Goal: Information Seeking & Learning: Find specific fact

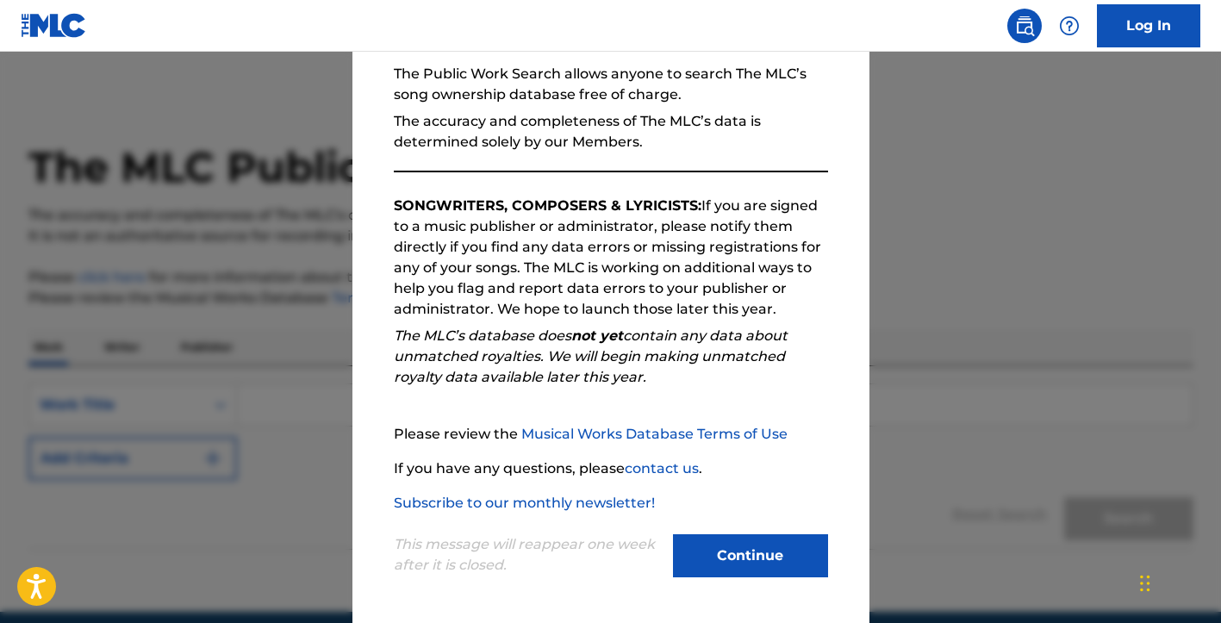
scroll to position [165, 0]
click at [762, 553] on button "Continue" at bounding box center [750, 555] width 155 height 43
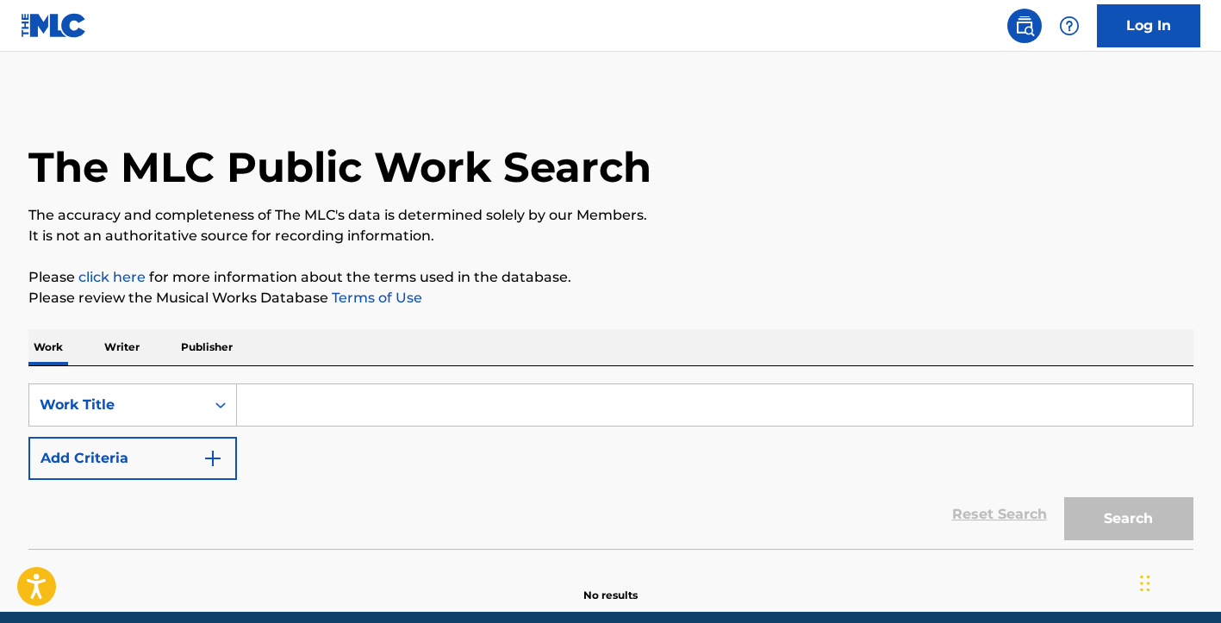
click at [255, 407] on input "Search Form" at bounding box center [715, 404] width 956 height 41
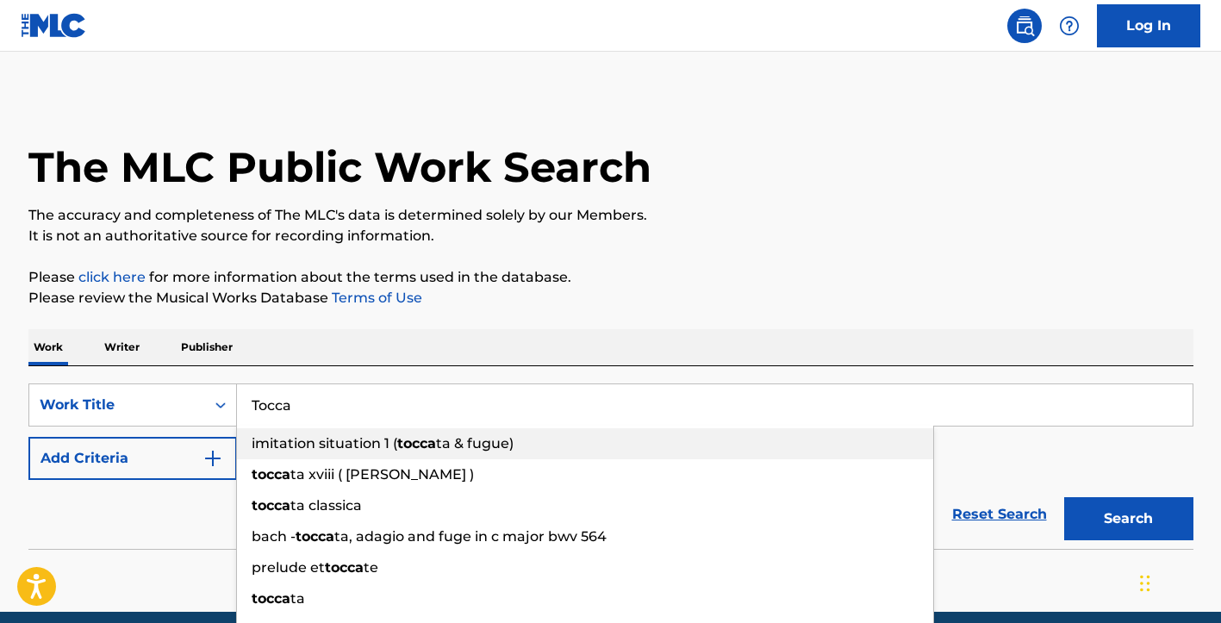
type input "Tocca"
click at [330, 441] on span "imitation situation 1 (" at bounding box center [325, 443] width 146 height 16
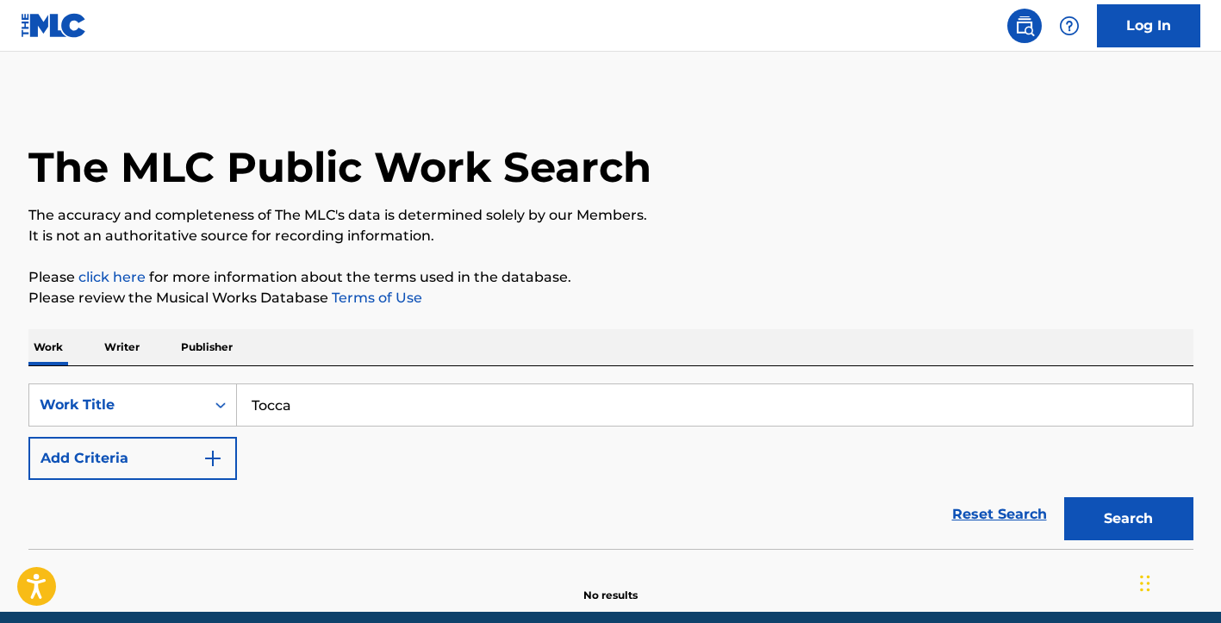
click at [1010, 513] on link "Reset Search" at bounding box center [1000, 515] width 112 height 38
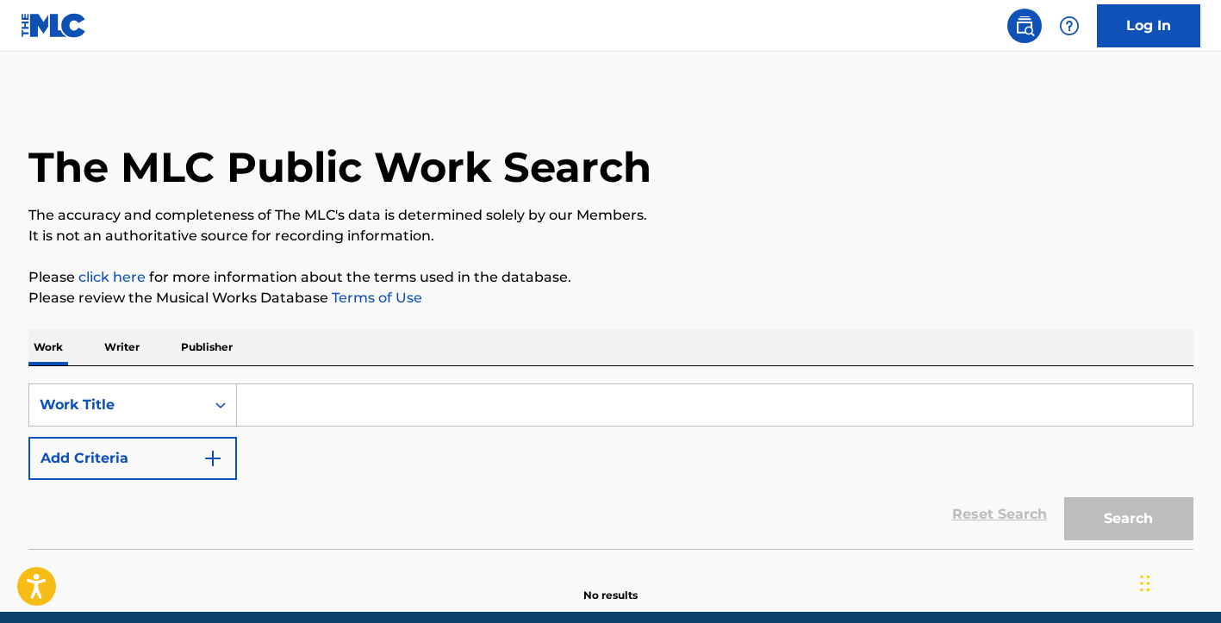
click at [253, 402] on input "Search Form" at bounding box center [715, 404] width 956 height 41
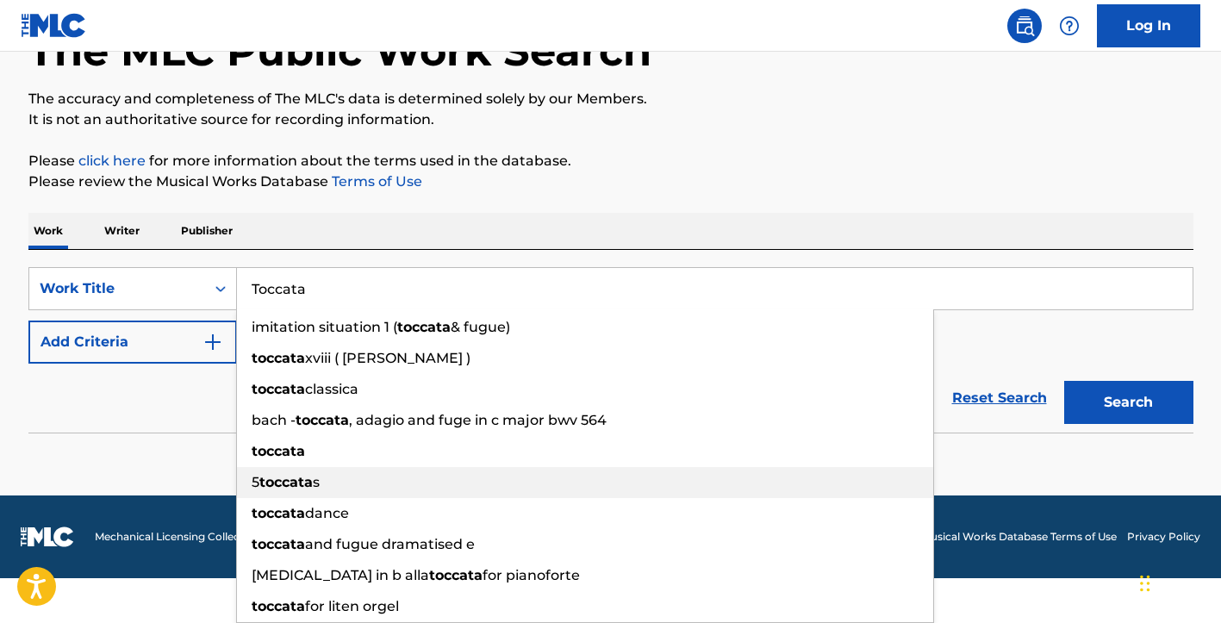
scroll to position [116, 0]
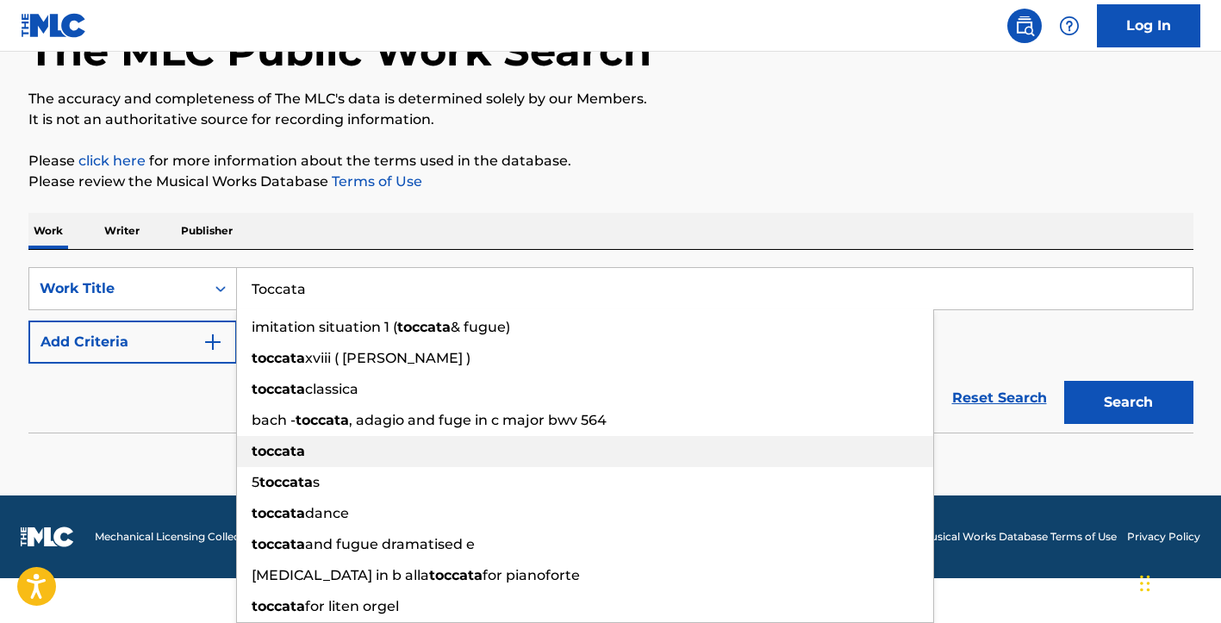
click at [284, 451] on strong "toccata" at bounding box center [278, 451] width 53 height 16
type input "toccata"
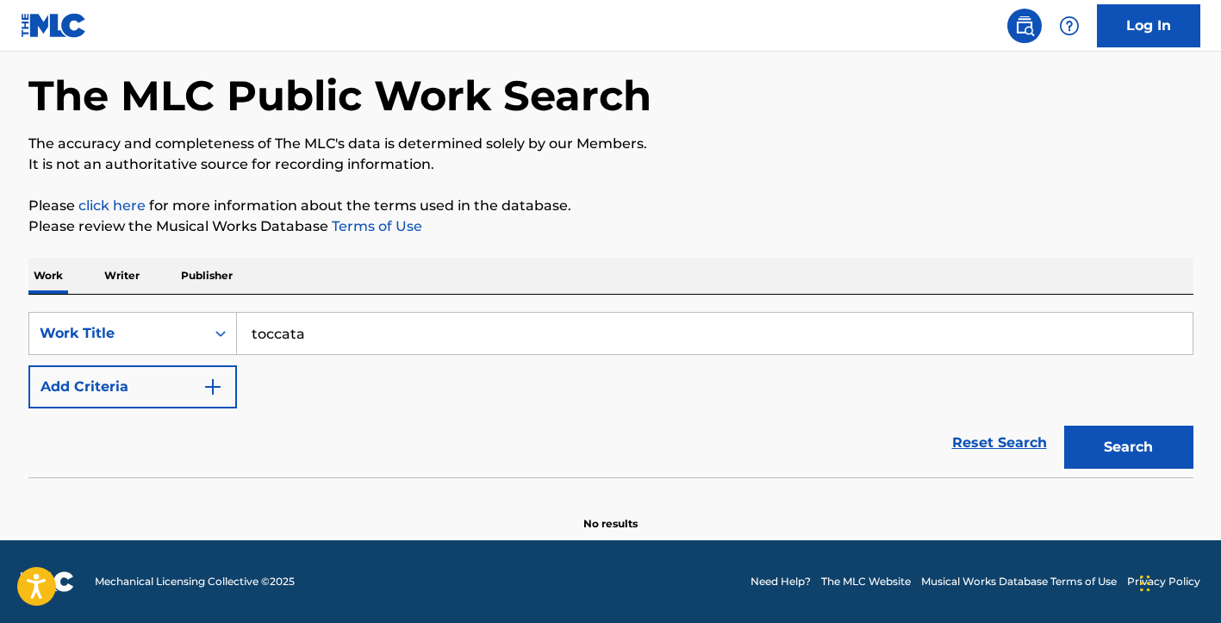
click at [1117, 448] on button "Search" at bounding box center [1128, 447] width 129 height 43
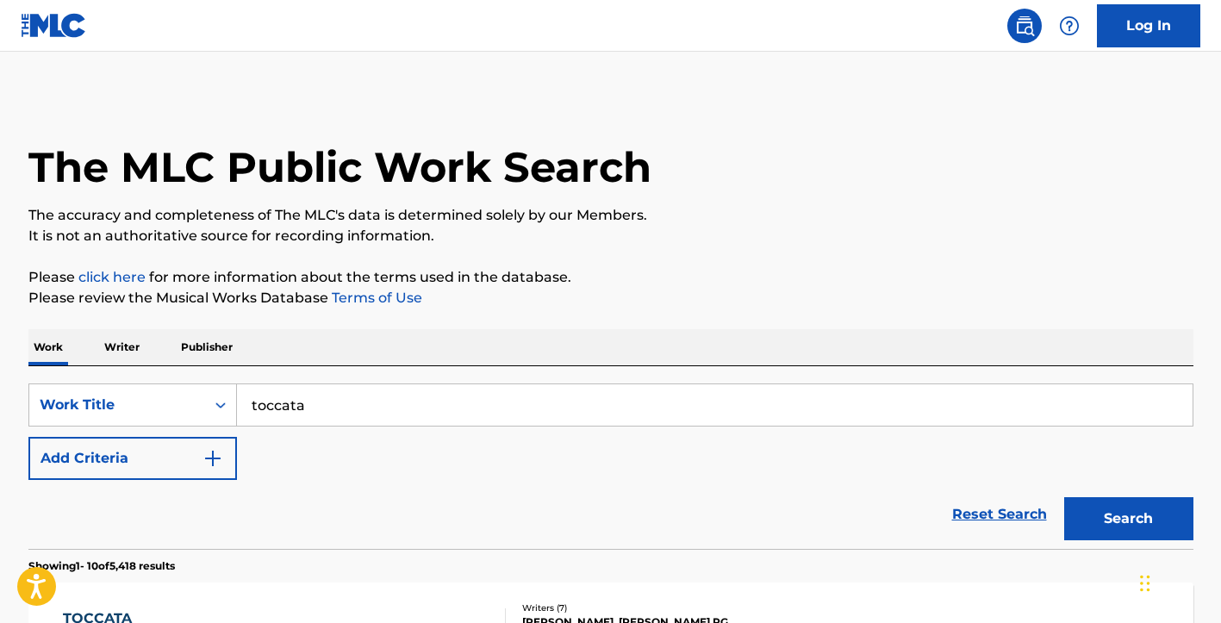
scroll to position [0, 0]
click at [124, 345] on p "Writer" at bounding box center [122, 347] width 46 height 36
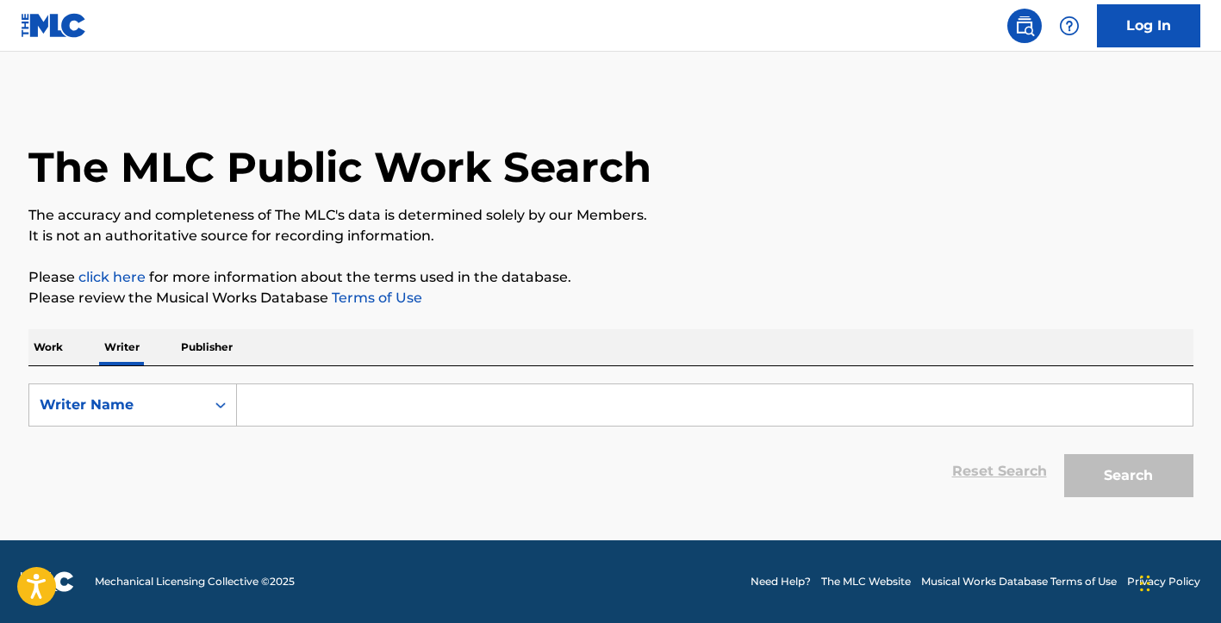
click at [259, 407] on input "Search Form" at bounding box center [715, 404] width 956 height 41
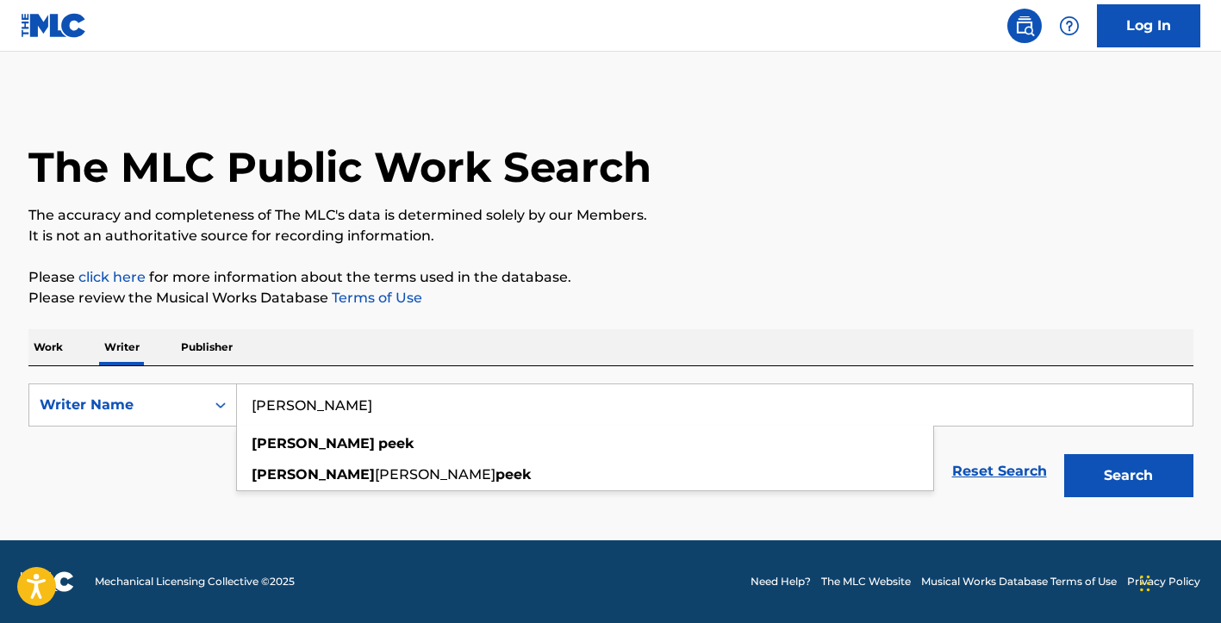
type input "[PERSON_NAME]"
click at [1109, 469] on button "Search" at bounding box center [1128, 475] width 129 height 43
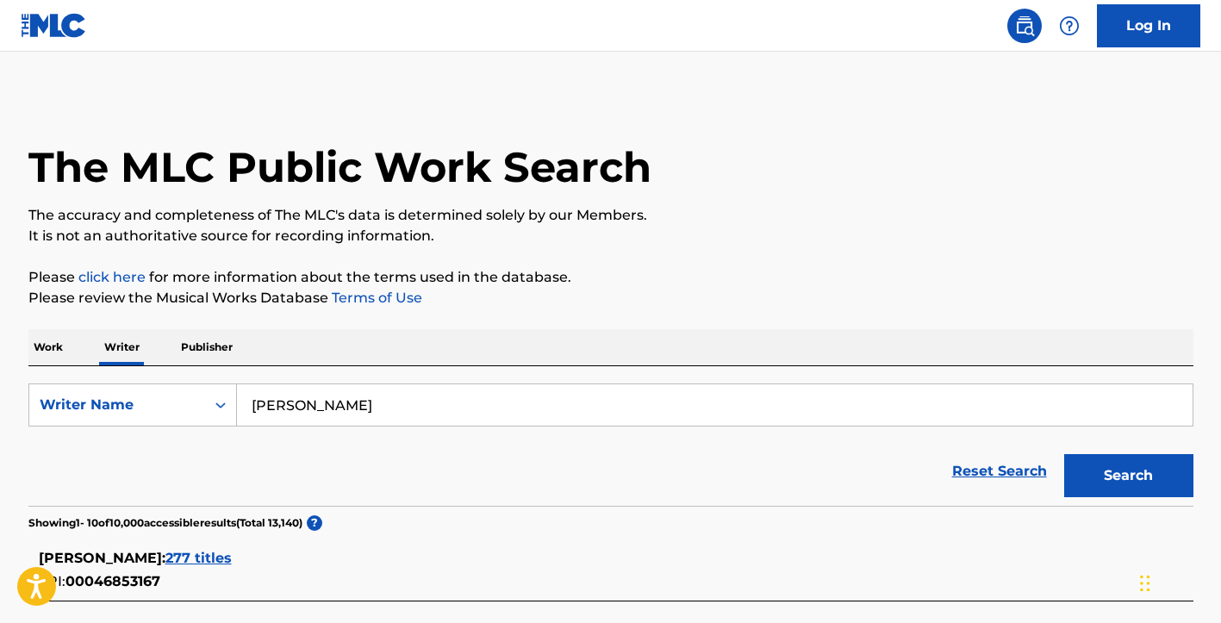
click at [219, 555] on span "277 titles" at bounding box center [198, 558] width 66 height 16
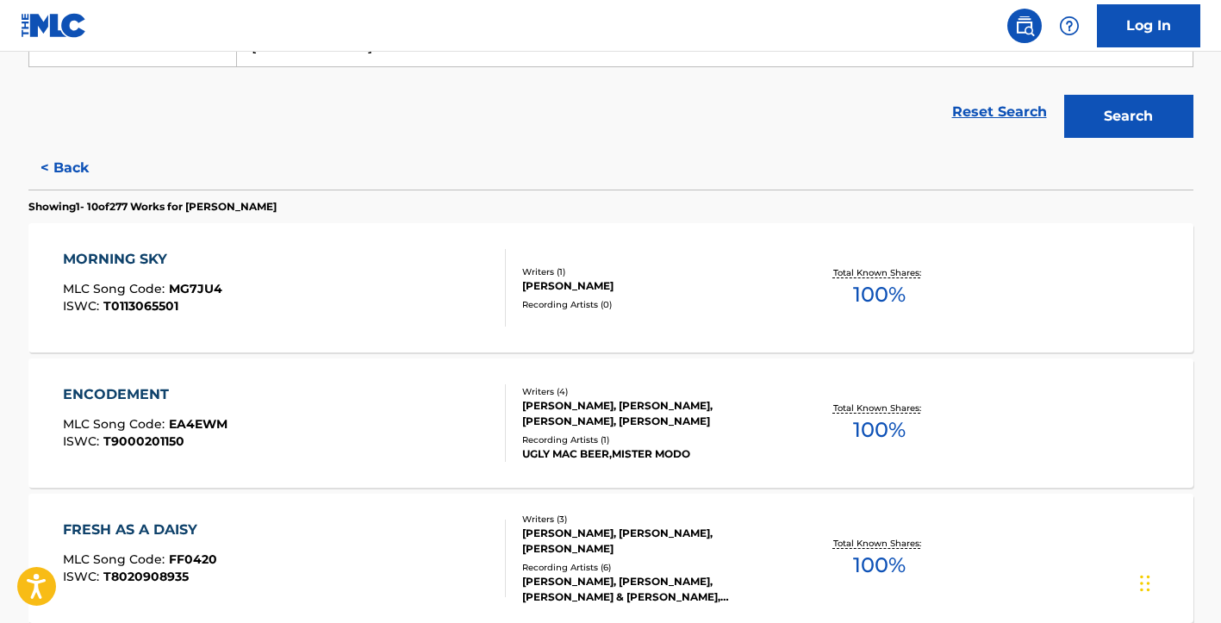
scroll to position [360, 0]
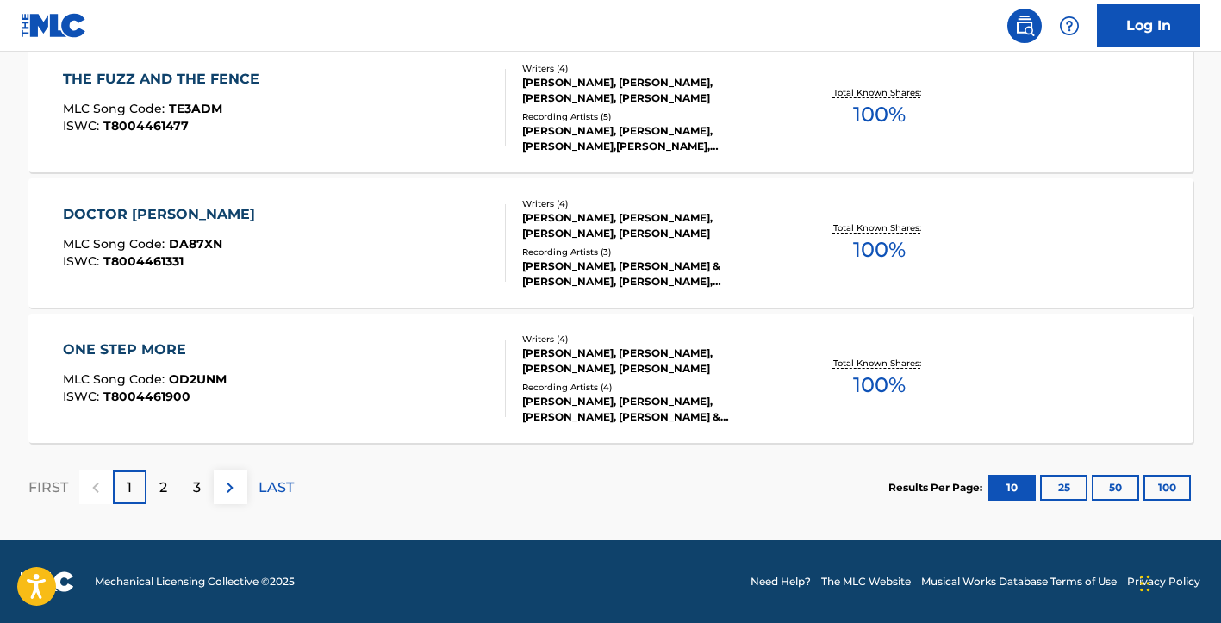
click at [166, 487] on p "2" at bounding box center [163, 487] width 8 height 21
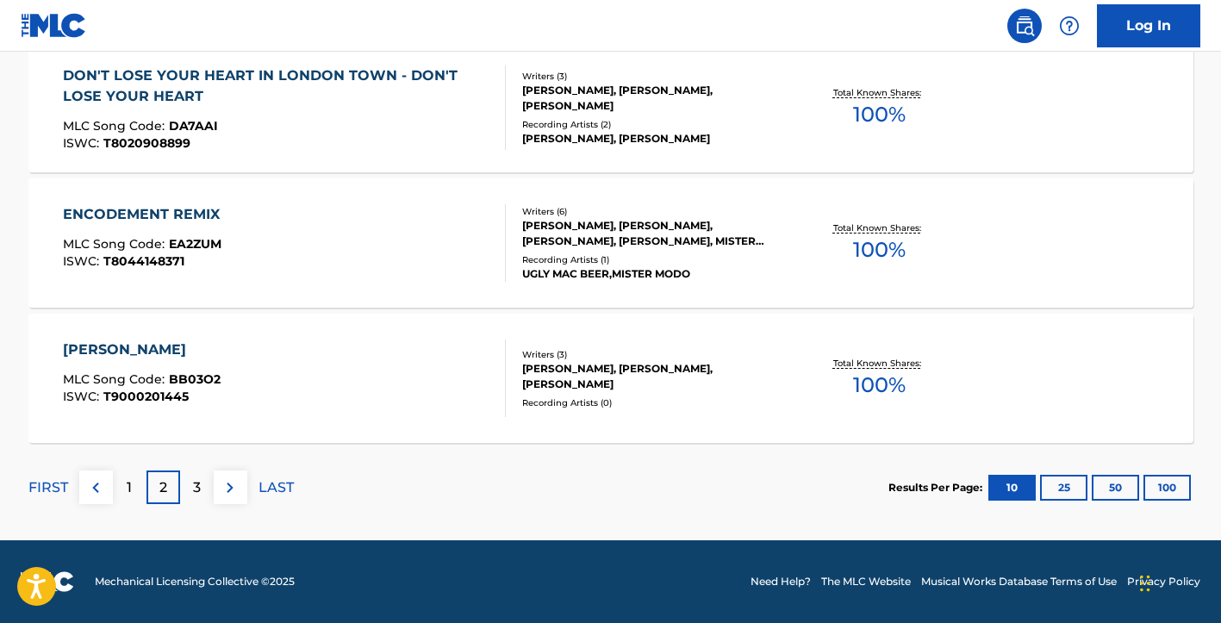
scroll to position [1487, 0]
click at [193, 485] on p "3" at bounding box center [197, 487] width 8 height 21
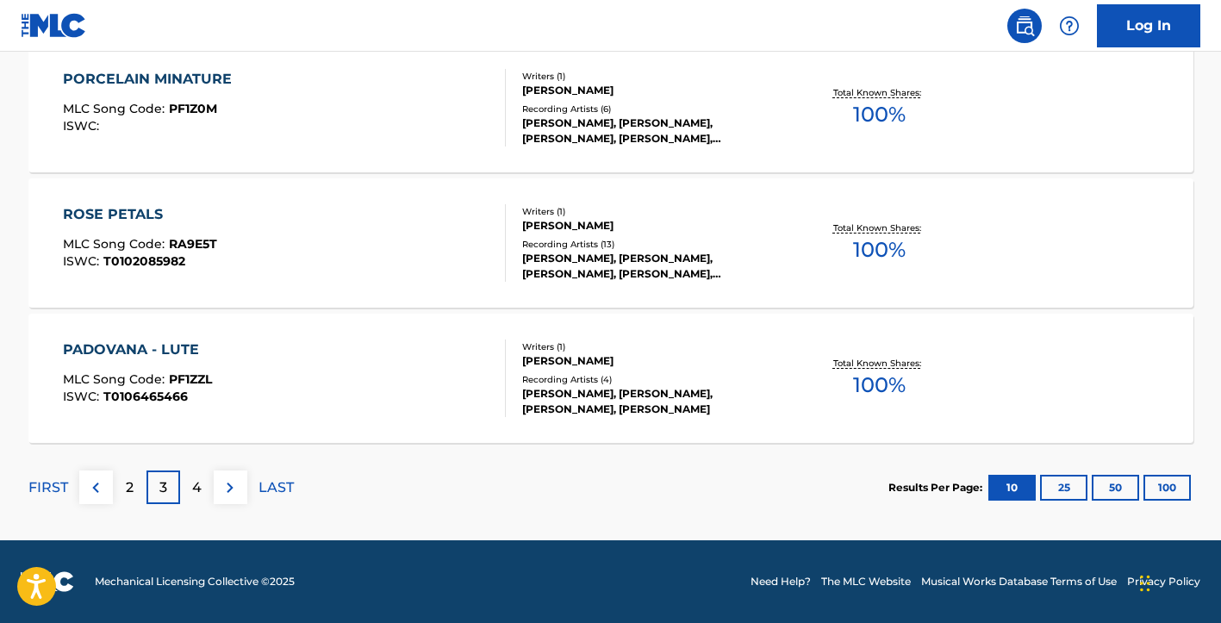
click at [192, 483] on p "4" at bounding box center [196, 487] width 9 height 21
click at [196, 486] on p "5" at bounding box center [197, 487] width 8 height 21
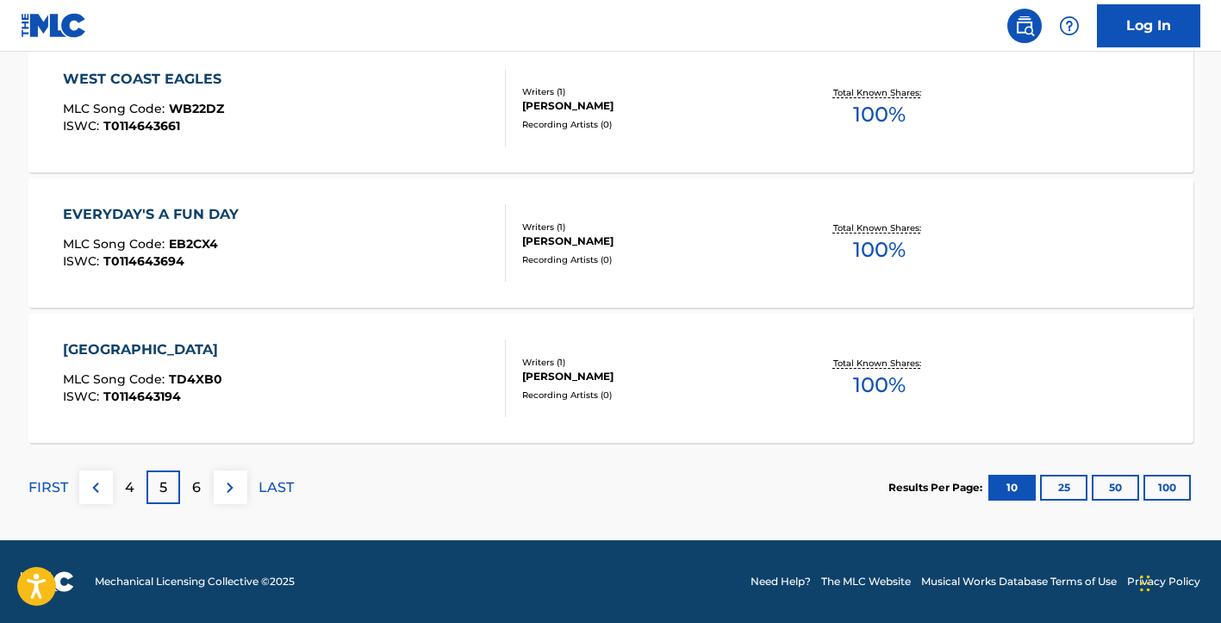
click at [202, 484] on div "6" at bounding box center [197, 488] width 34 height 34
click at [198, 483] on p "7" at bounding box center [196, 487] width 9 height 21
click at [196, 487] on p "8" at bounding box center [196, 487] width 9 height 21
click at [195, 485] on p "9" at bounding box center [196, 487] width 9 height 21
click at [192, 488] on p "10" at bounding box center [197, 487] width 15 height 21
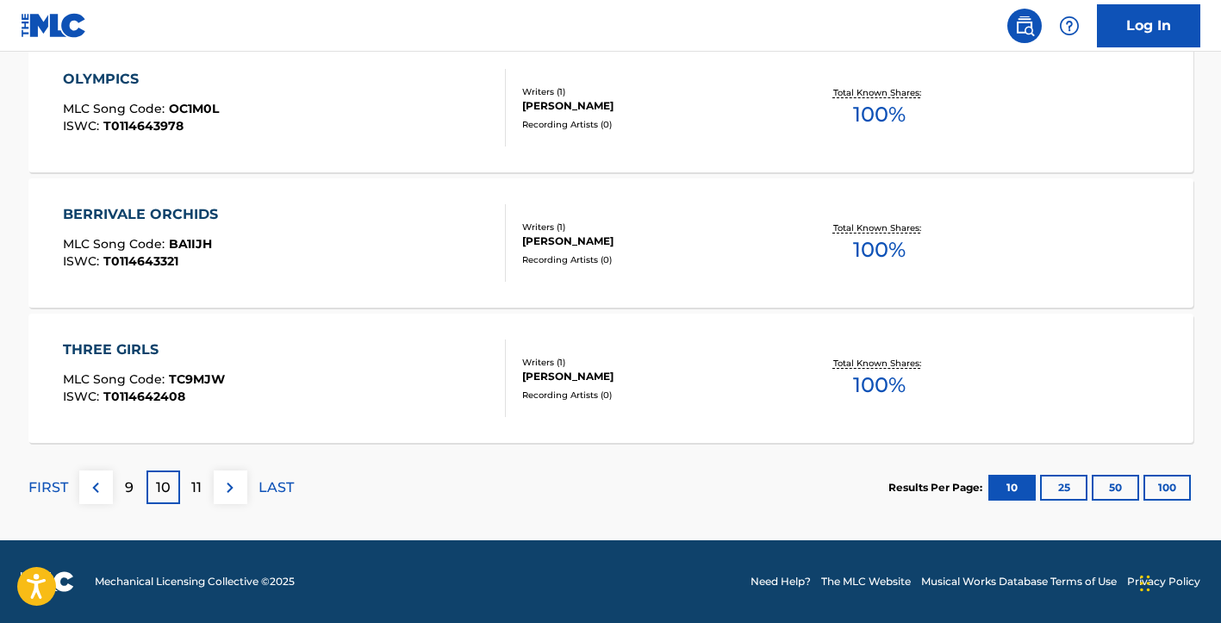
click at [196, 487] on p "11" at bounding box center [196, 487] width 10 height 21
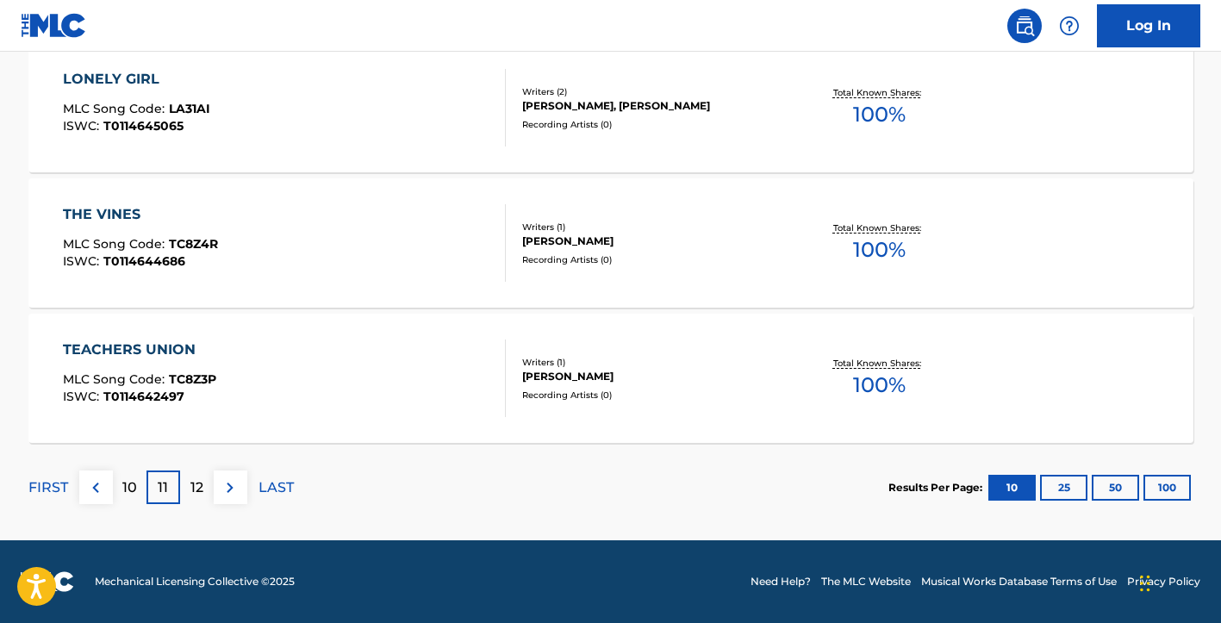
click at [195, 489] on p "12" at bounding box center [196, 487] width 13 height 21
click at [195, 488] on p "13" at bounding box center [196, 487] width 13 height 21
click at [196, 485] on p "14" at bounding box center [197, 487] width 15 height 21
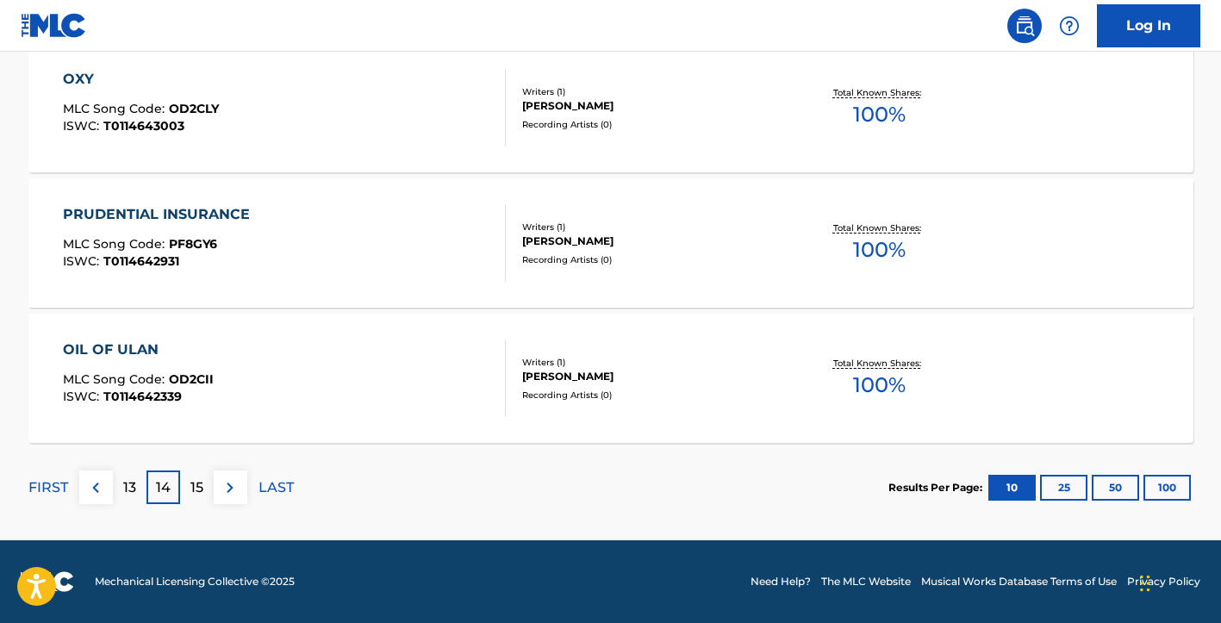
click at [196, 486] on p "15" at bounding box center [196, 487] width 13 height 21
click at [196, 485] on p "16" at bounding box center [197, 487] width 14 height 21
click at [198, 487] on p "17" at bounding box center [197, 487] width 14 height 21
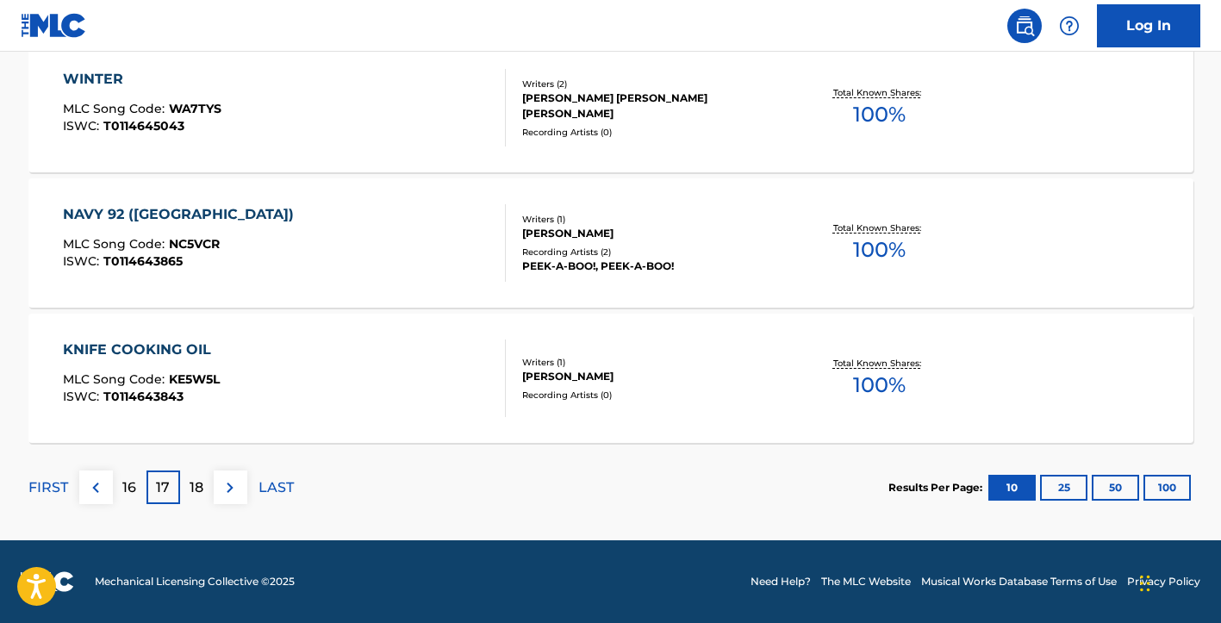
click at [198, 484] on p "18" at bounding box center [197, 487] width 14 height 21
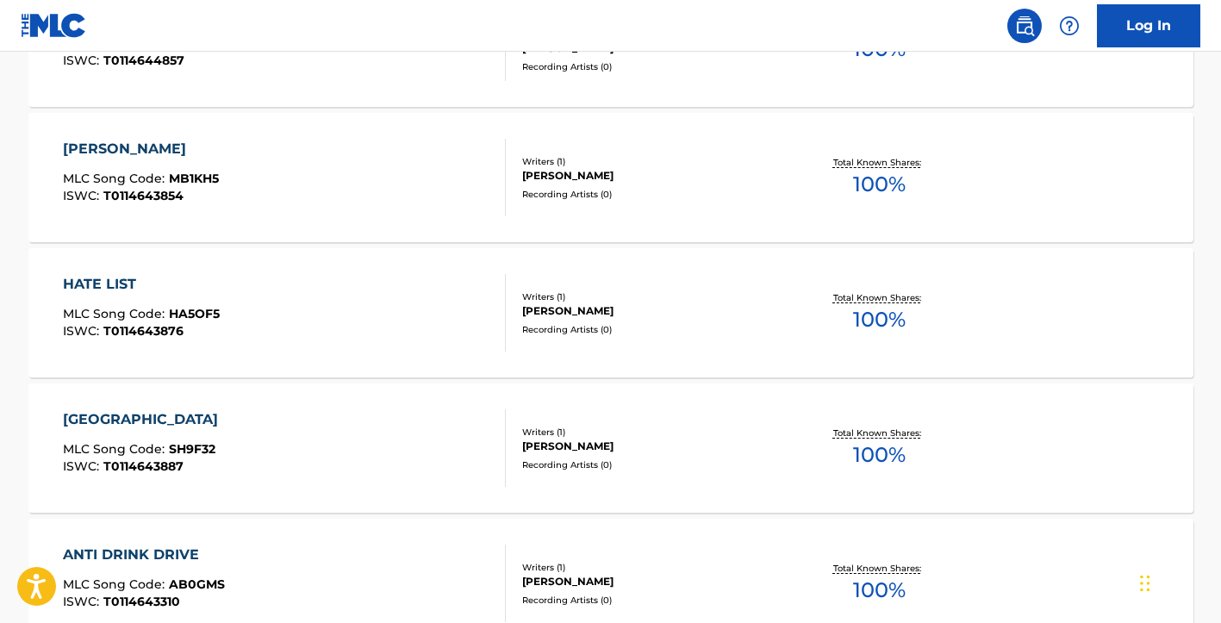
scroll to position [1475, 0]
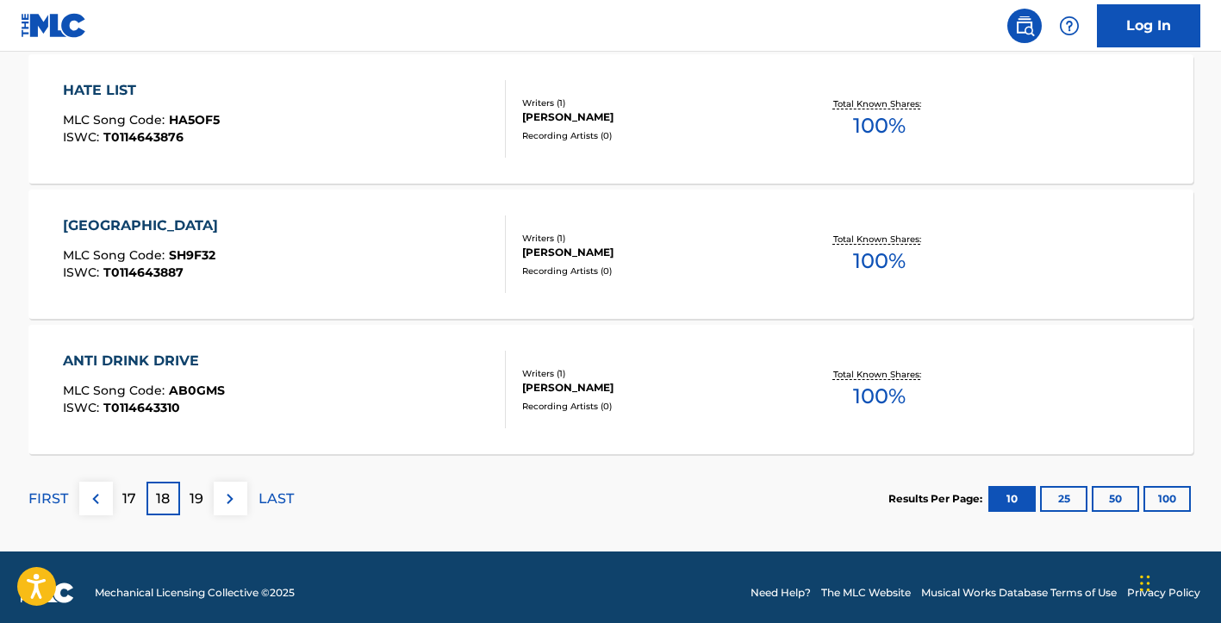
click at [195, 498] on p "19" at bounding box center [197, 499] width 14 height 21
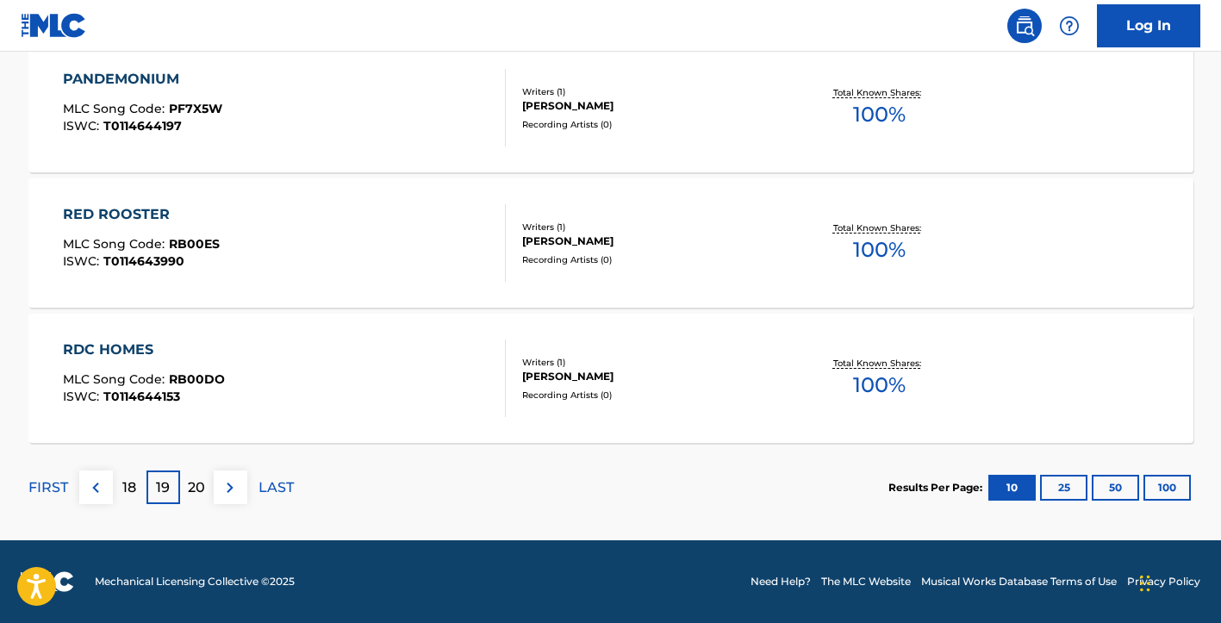
scroll to position [1487, 0]
click at [196, 487] on p "20" at bounding box center [196, 487] width 17 height 21
click at [195, 488] on p "21" at bounding box center [196, 487] width 13 height 21
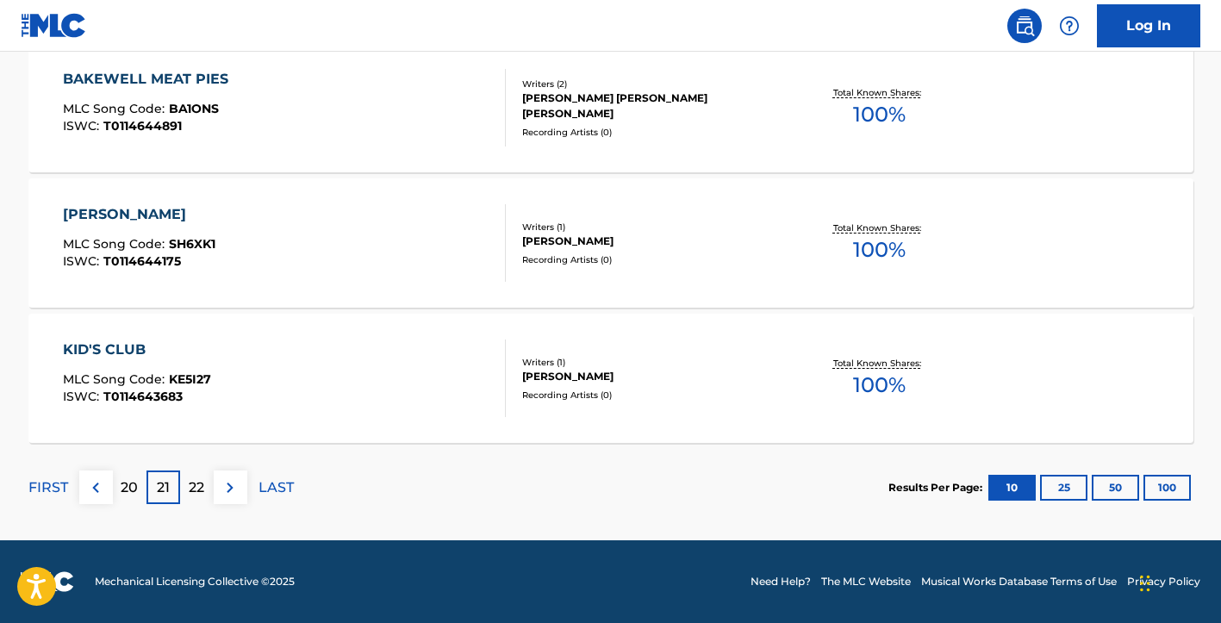
click at [196, 494] on p "22" at bounding box center [197, 487] width 16 height 21
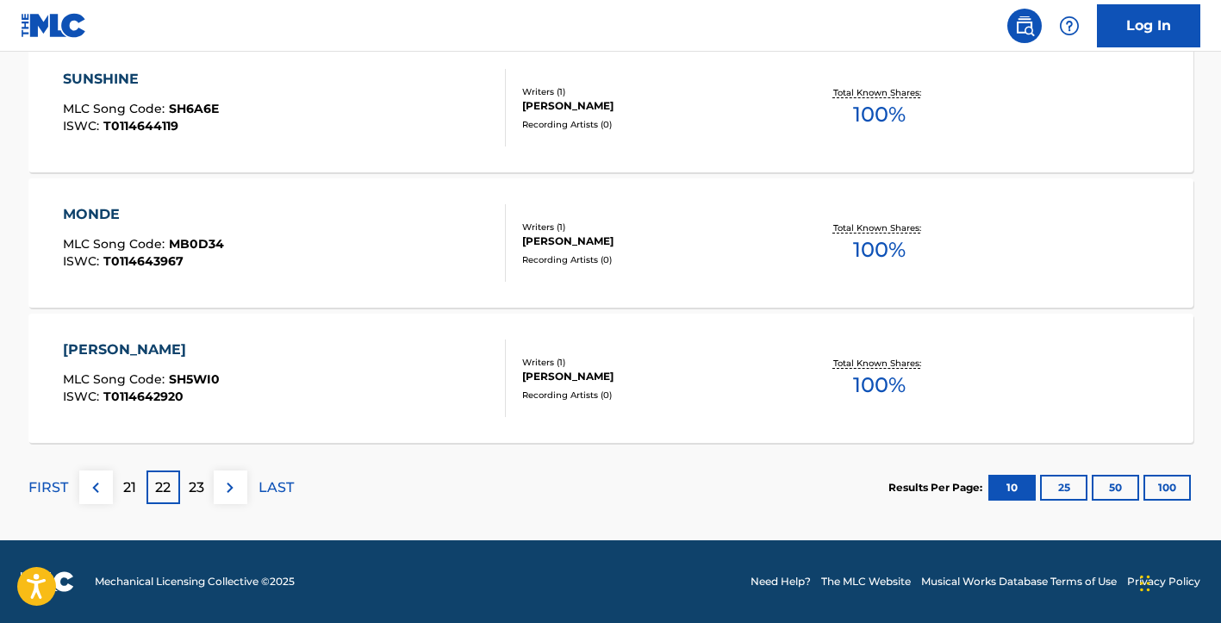
click at [196, 489] on p "23" at bounding box center [197, 487] width 16 height 21
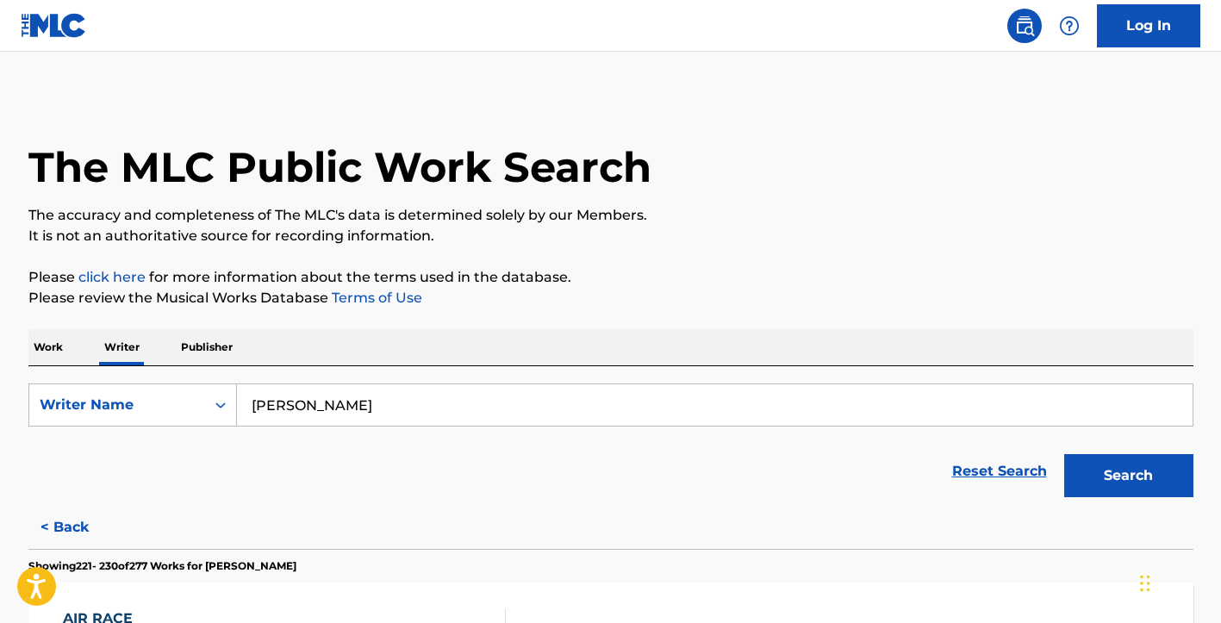
scroll to position [0, 0]
click at [997, 474] on link "Reset Search" at bounding box center [1000, 471] width 112 height 38
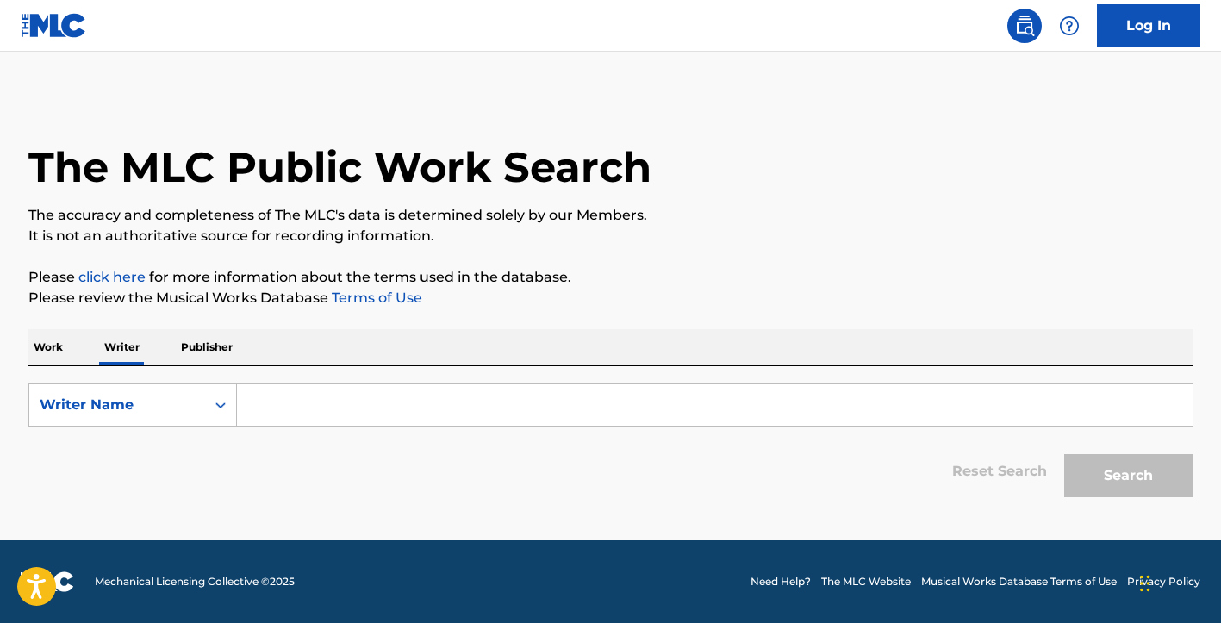
click at [47, 348] on p "Work" at bounding box center [48, 347] width 40 height 36
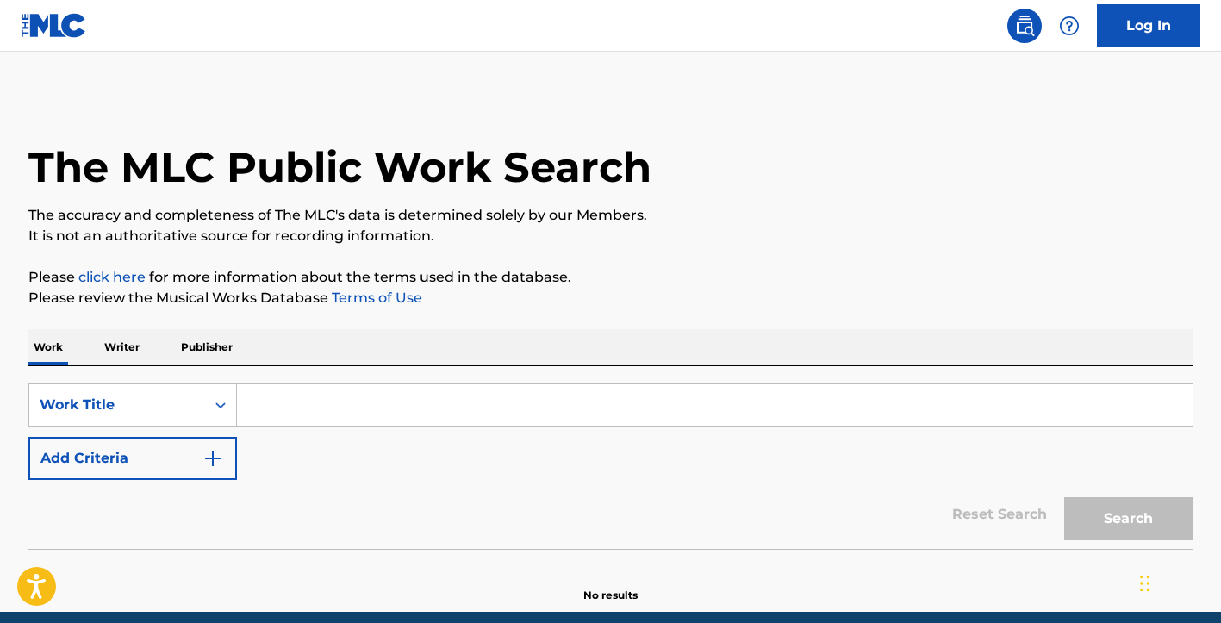
click at [245, 404] on input "Search Form" at bounding box center [715, 404] width 956 height 41
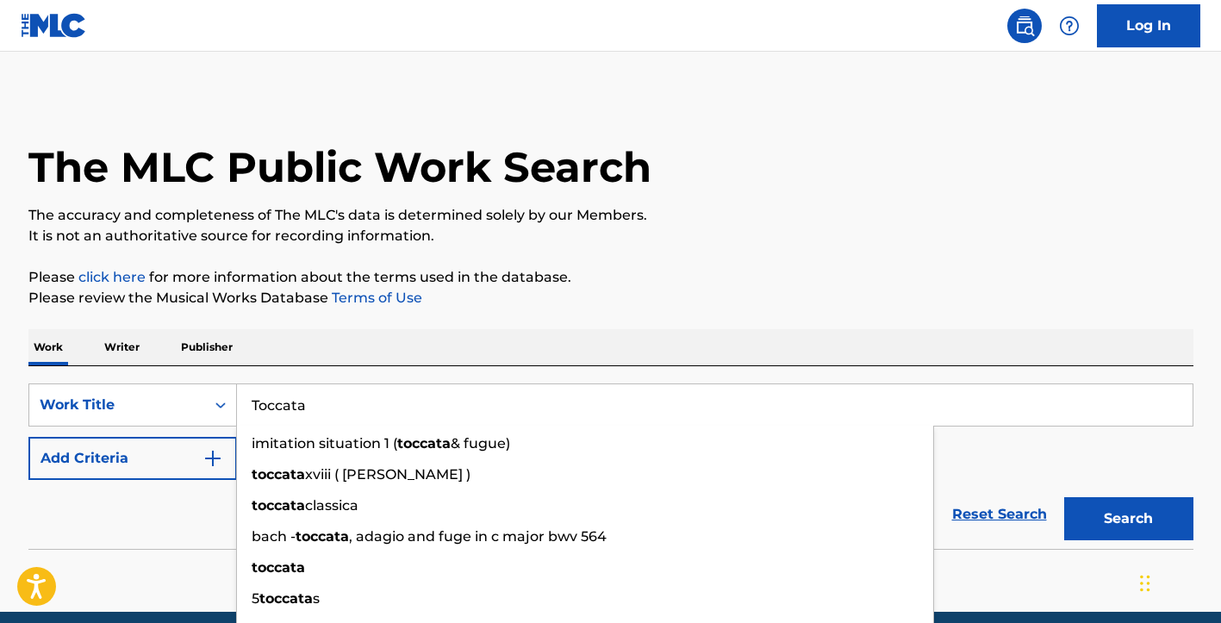
type input "Toccata"
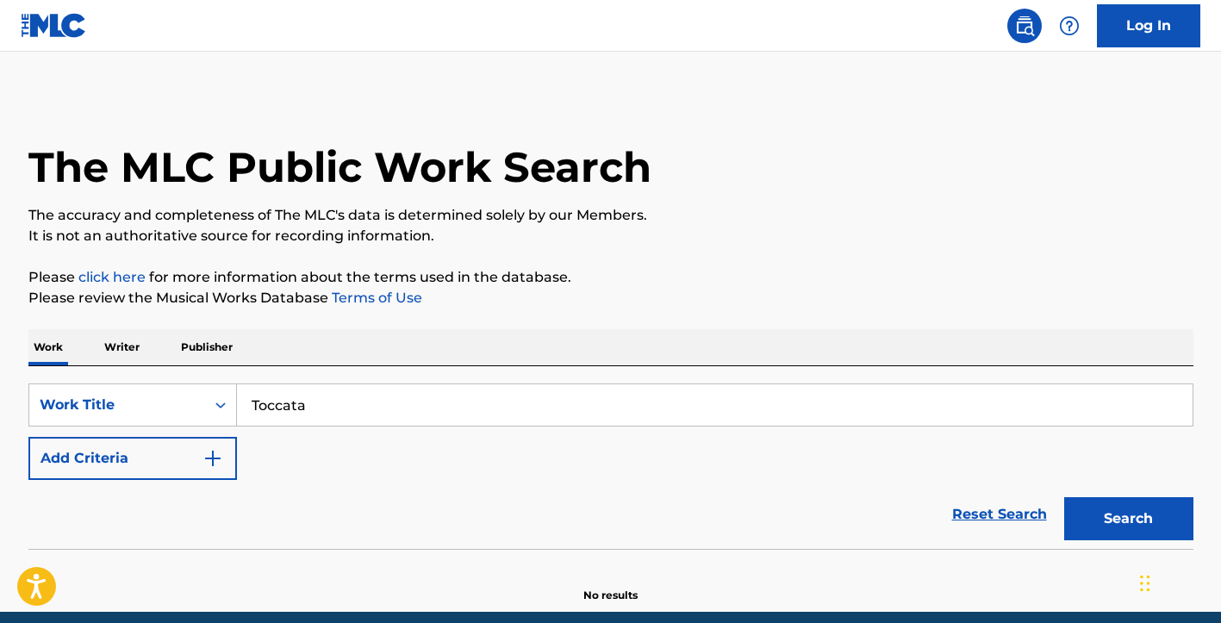
click at [1130, 523] on button "Search" at bounding box center [1128, 518] width 129 height 43
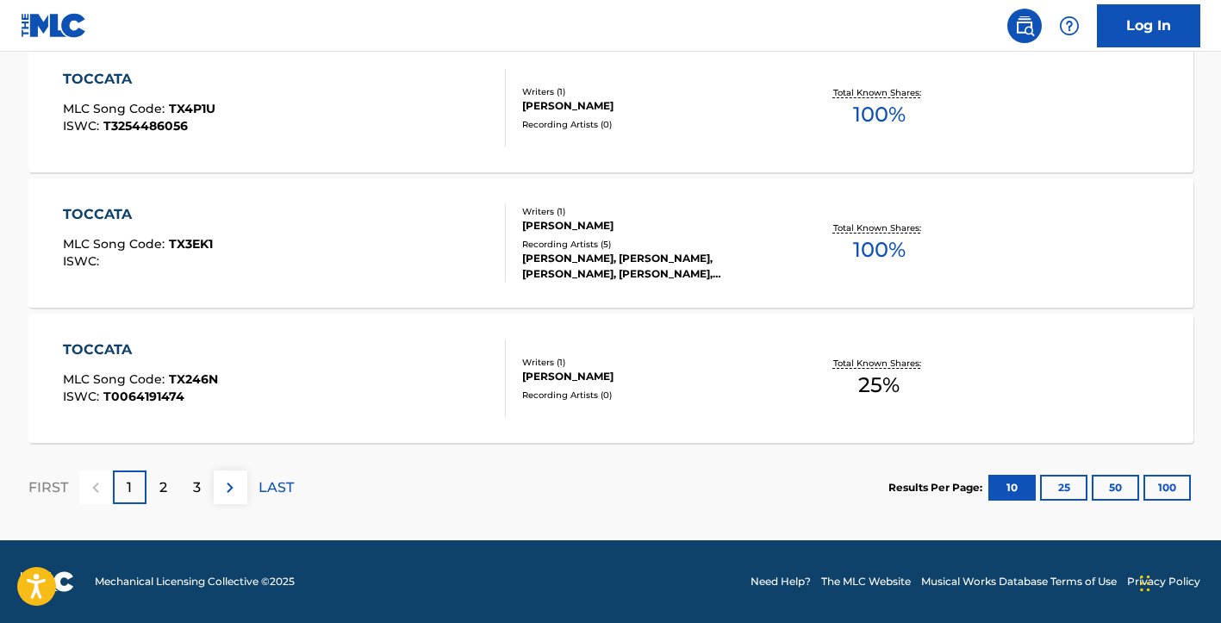
scroll to position [1487, 0]
click at [158, 492] on div "2" at bounding box center [163, 488] width 34 height 34
click at [190, 483] on div "3" at bounding box center [197, 488] width 34 height 34
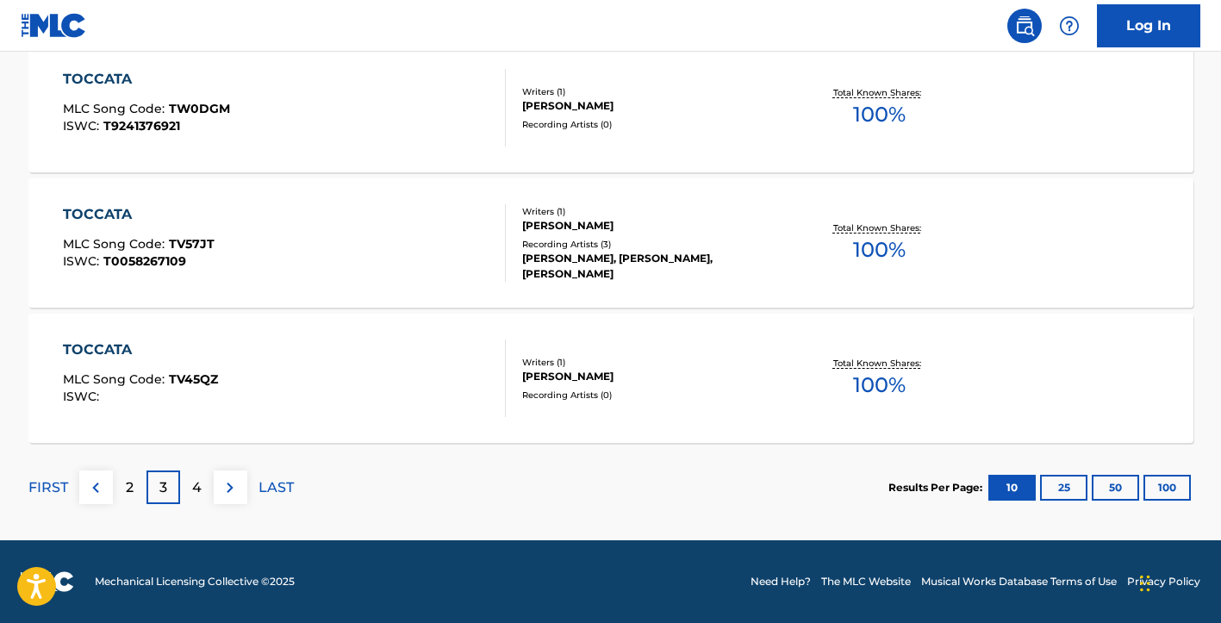
click at [196, 487] on p "4" at bounding box center [196, 487] width 9 height 21
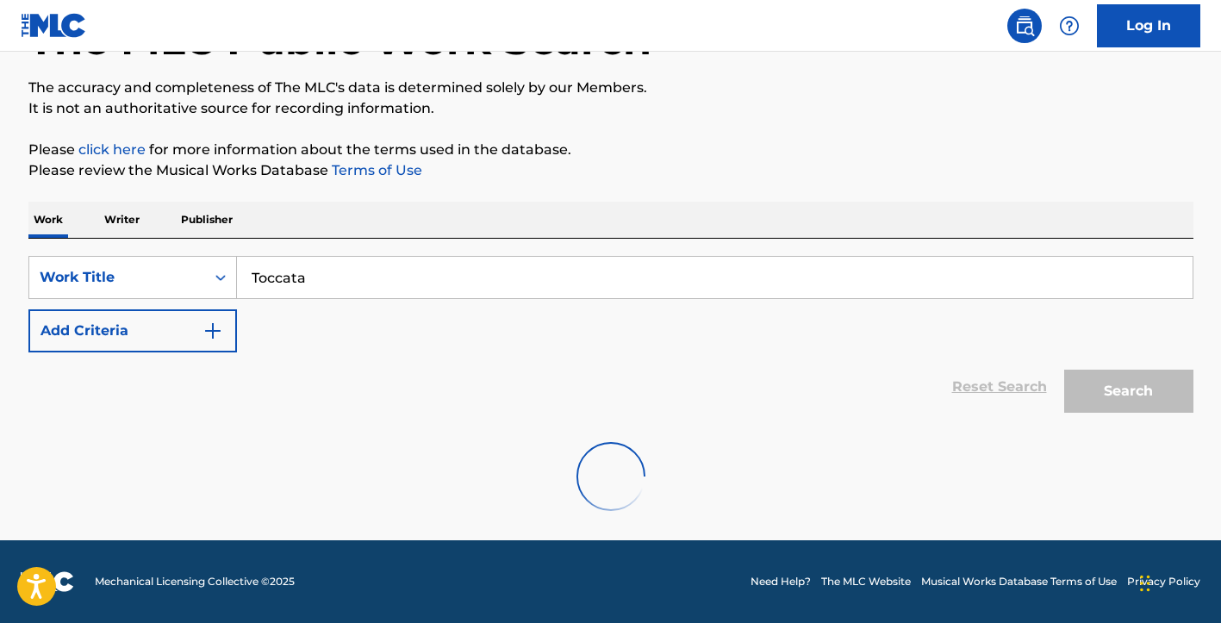
scroll to position [128, 0]
click at [218, 277] on icon "Search Form" at bounding box center [220, 278] width 10 height 6
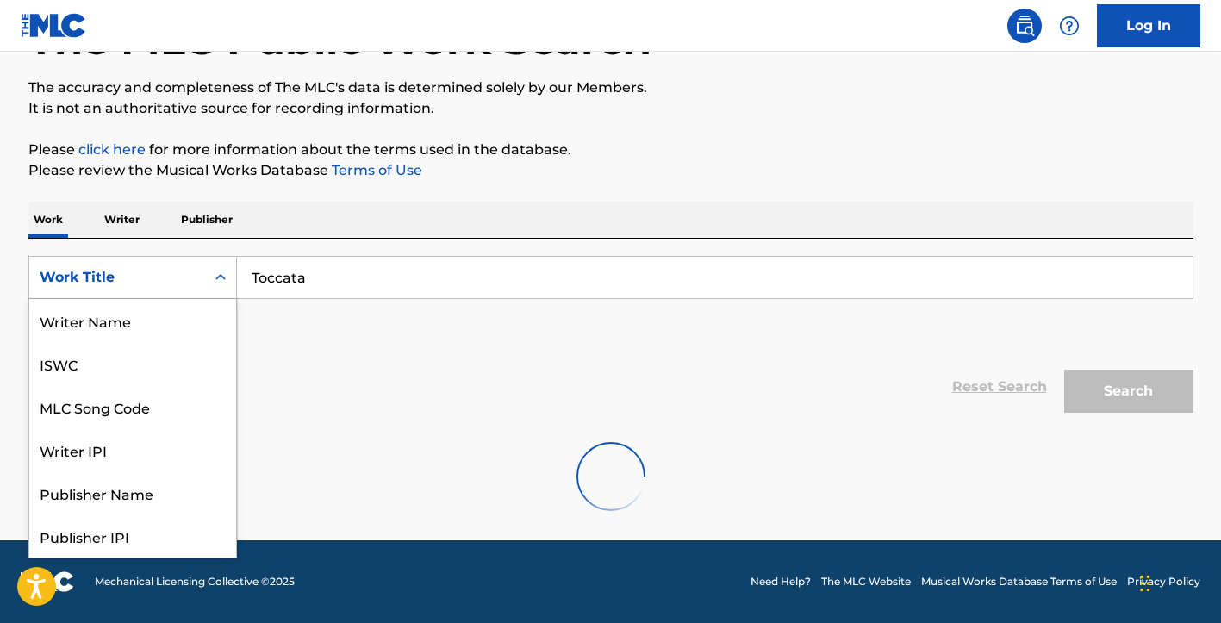
scroll to position [86, 0]
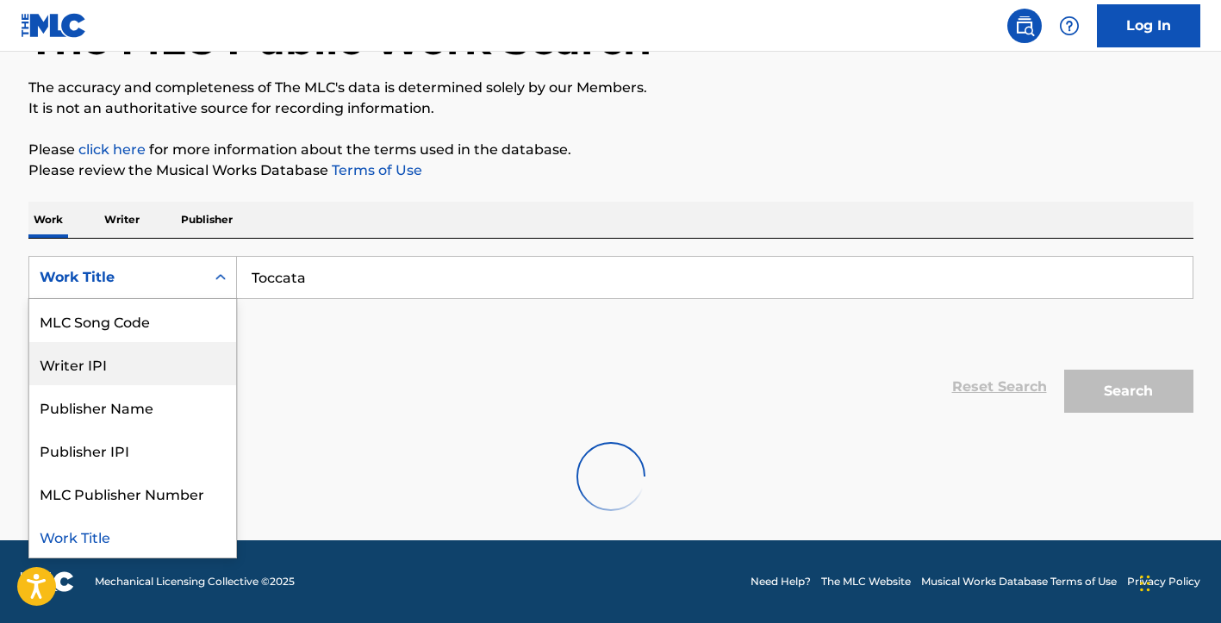
click at [81, 366] on div "Writer IPI" at bounding box center [132, 363] width 207 height 43
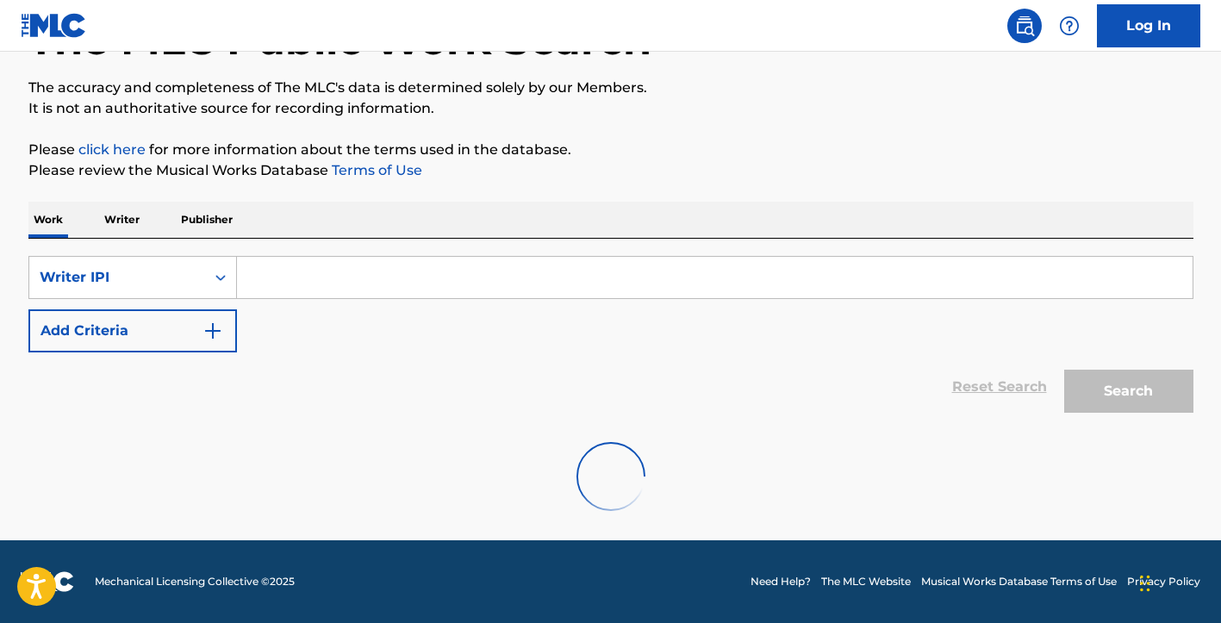
click at [257, 277] on input "Search Form" at bounding box center [715, 277] width 956 height 41
type input "[PERSON_NAME]"
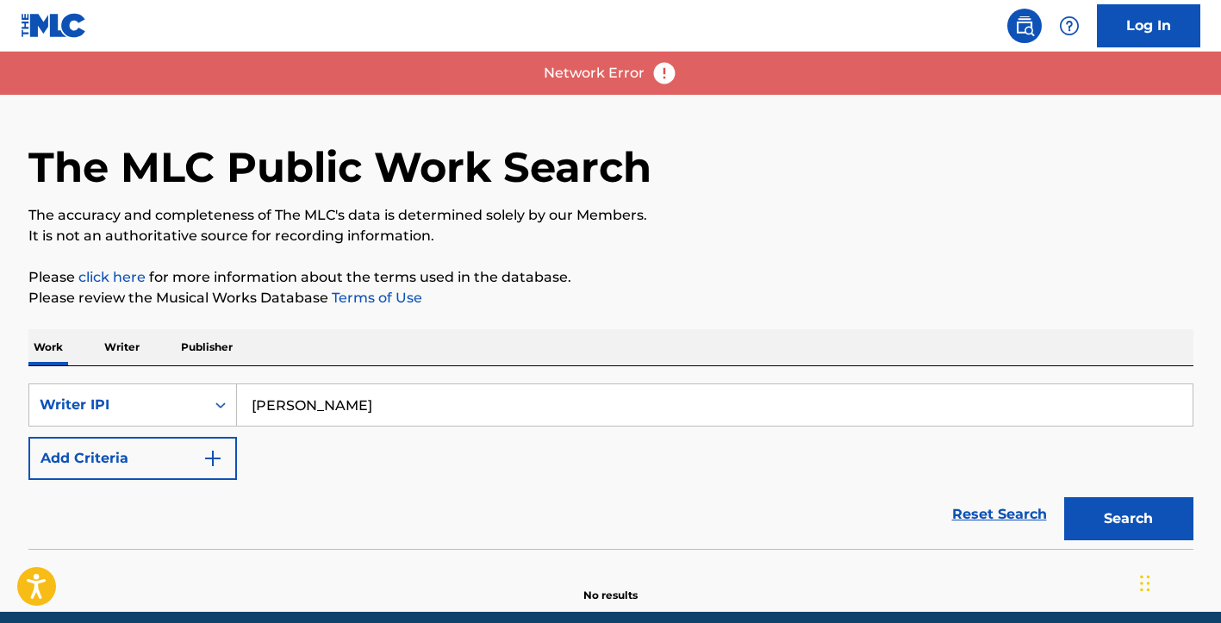
scroll to position [0, 0]
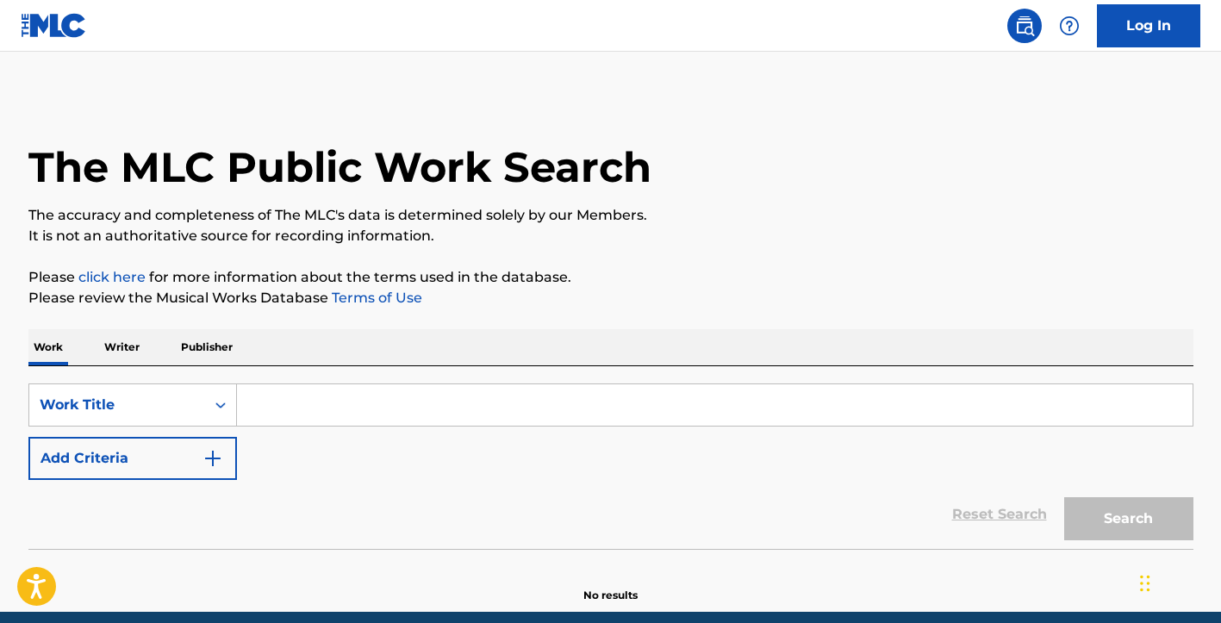
click at [267, 408] on input "Search Form" at bounding box center [715, 404] width 956 height 41
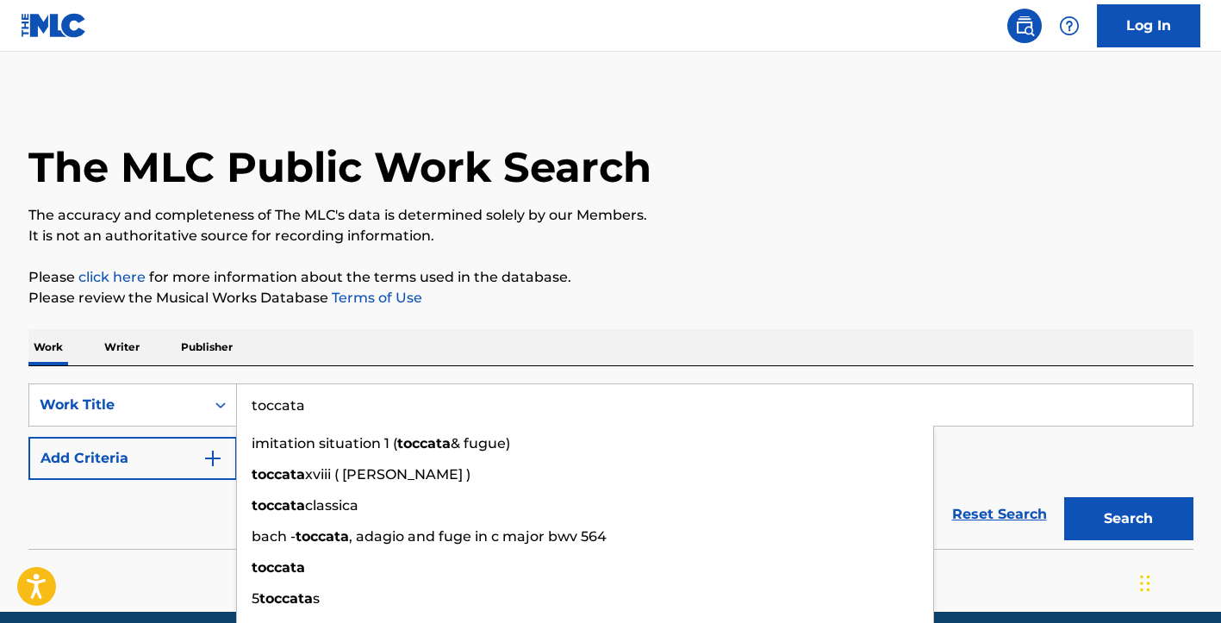
click at [284, 410] on input "toccata" at bounding box center [715, 404] width 956 height 41
type input "toccata"
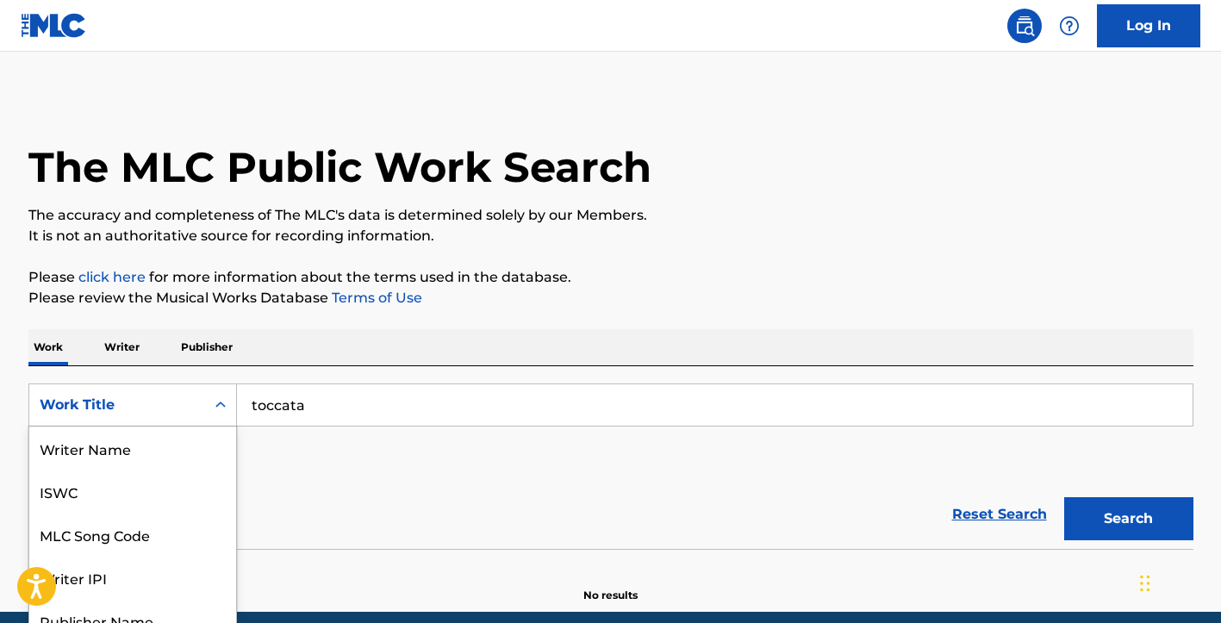
scroll to position [52, 0]
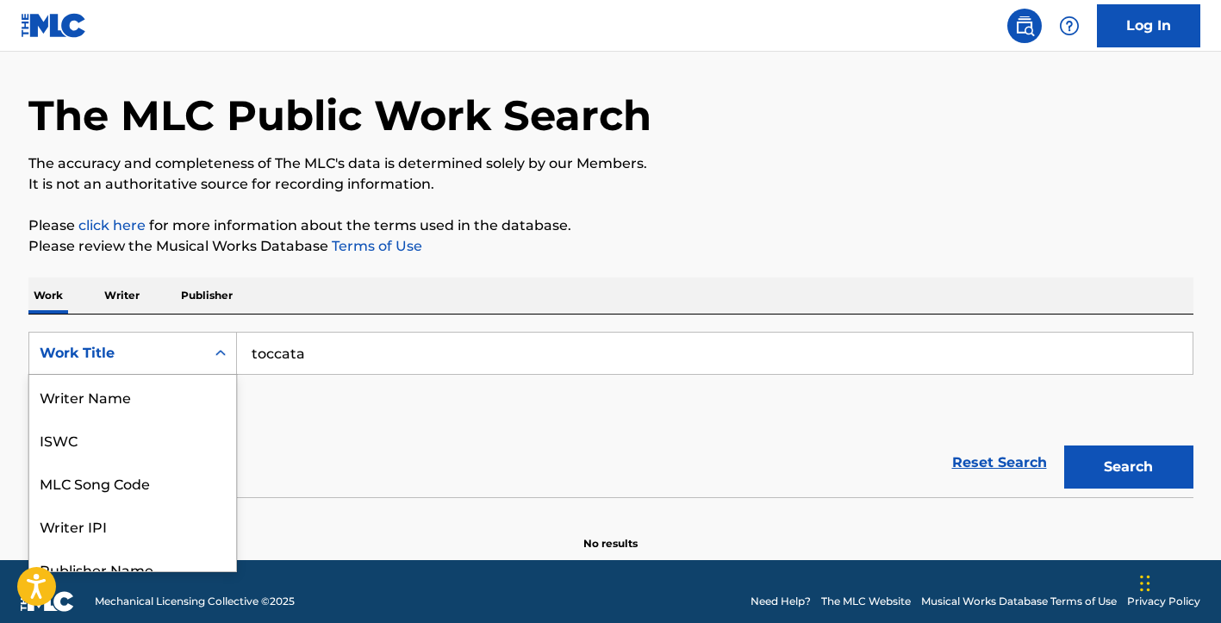
click at [220, 375] on div "Work Title selected, 8 of 8. 8 results available. Use Up and Down to choose opt…" at bounding box center [132, 353] width 209 height 43
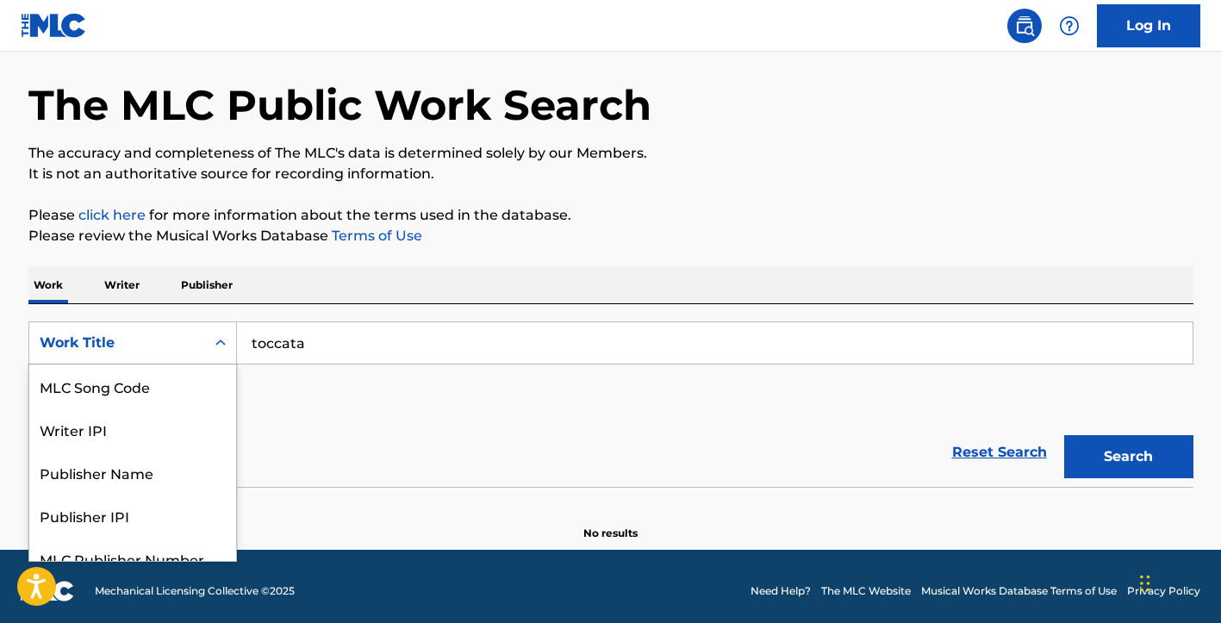
scroll to position [63, 0]
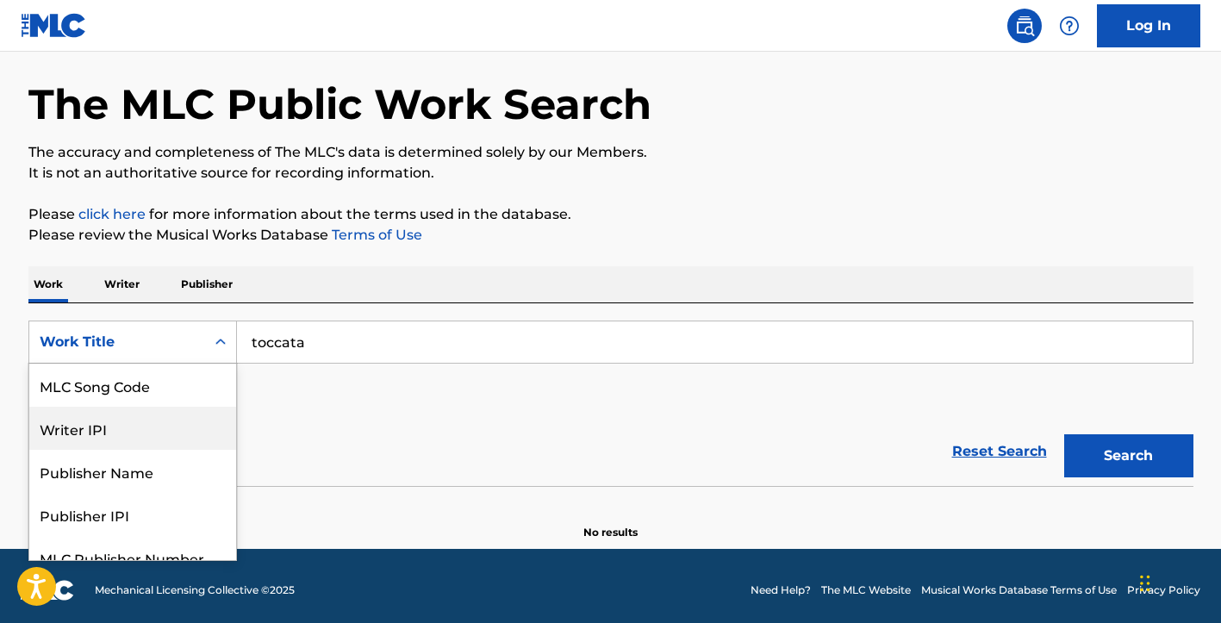
click at [149, 432] on div "Writer IPI" at bounding box center [132, 428] width 207 height 43
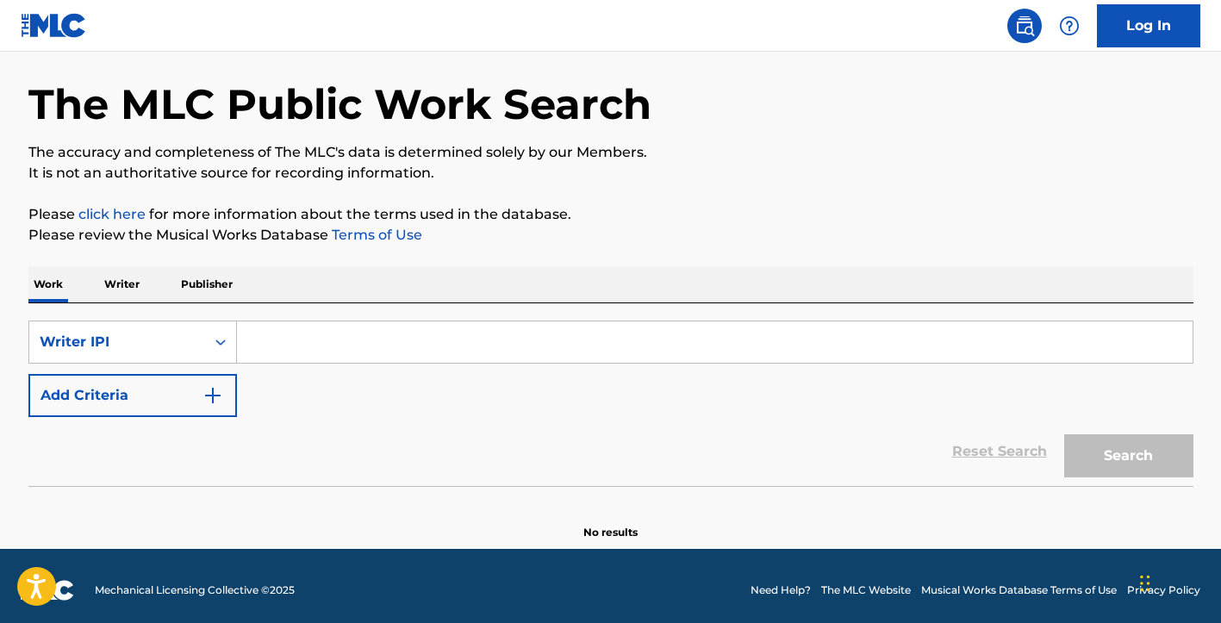
click at [259, 345] on input "Search Form" at bounding box center [715, 341] width 956 height 41
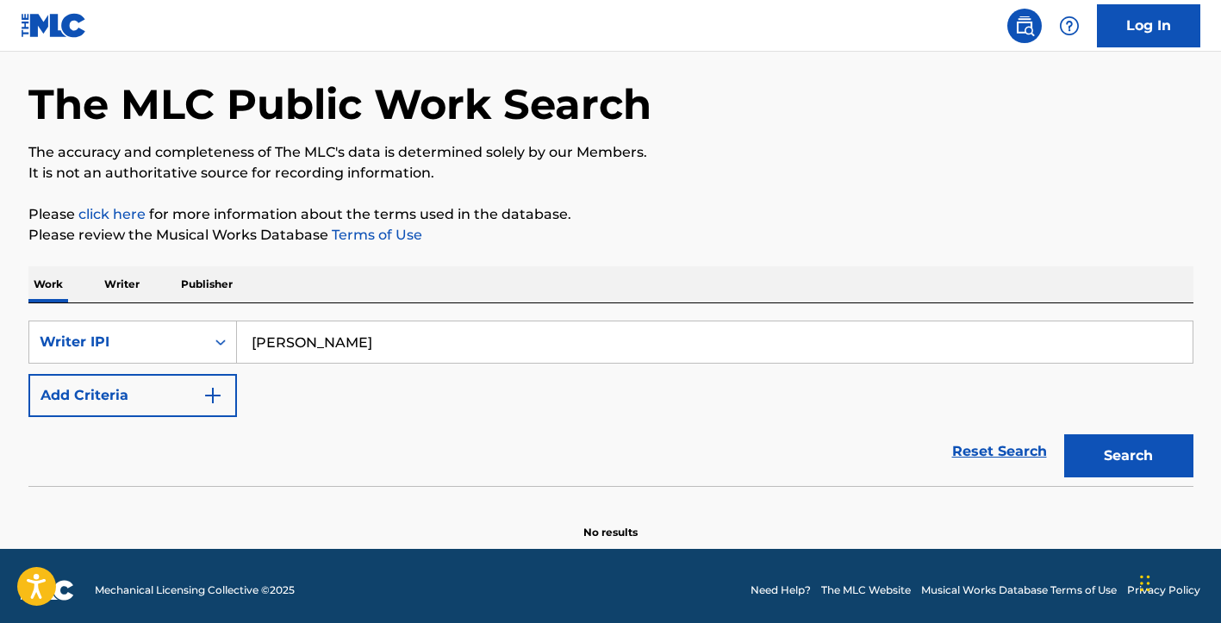
click at [1108, 450] on button "Search" at bounding box center [1128, 455] width 129 height 43
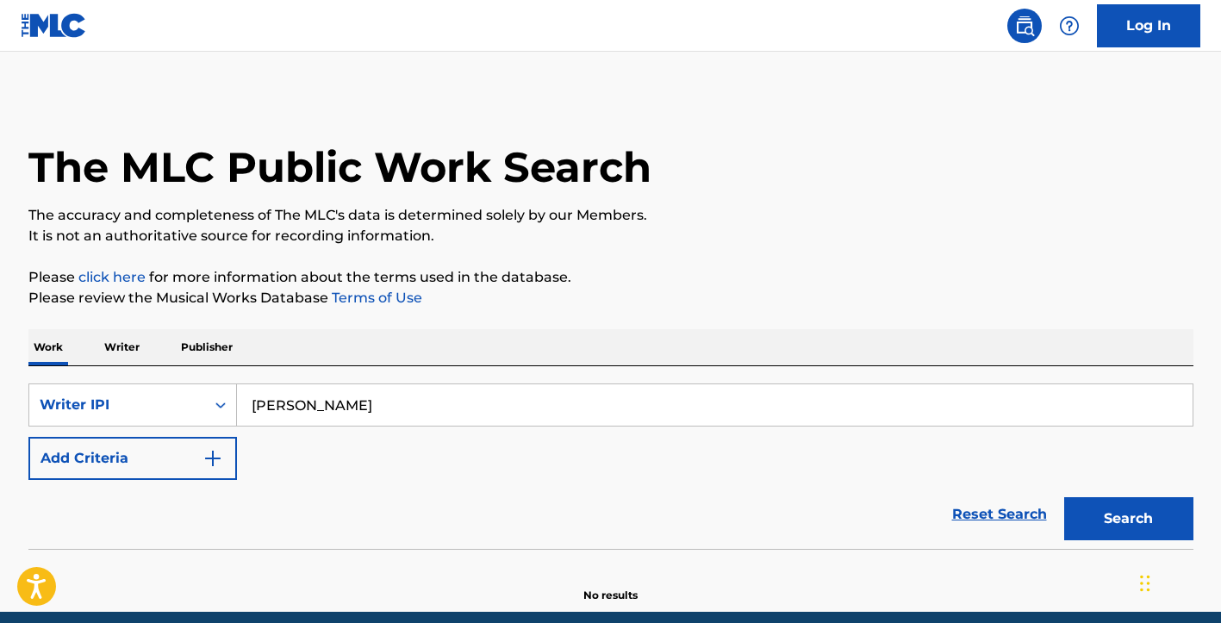
scroll to position [0, 0]
click at [1128, 520] on button "Search" at bounding box center [1128, 518] width 129 height 43
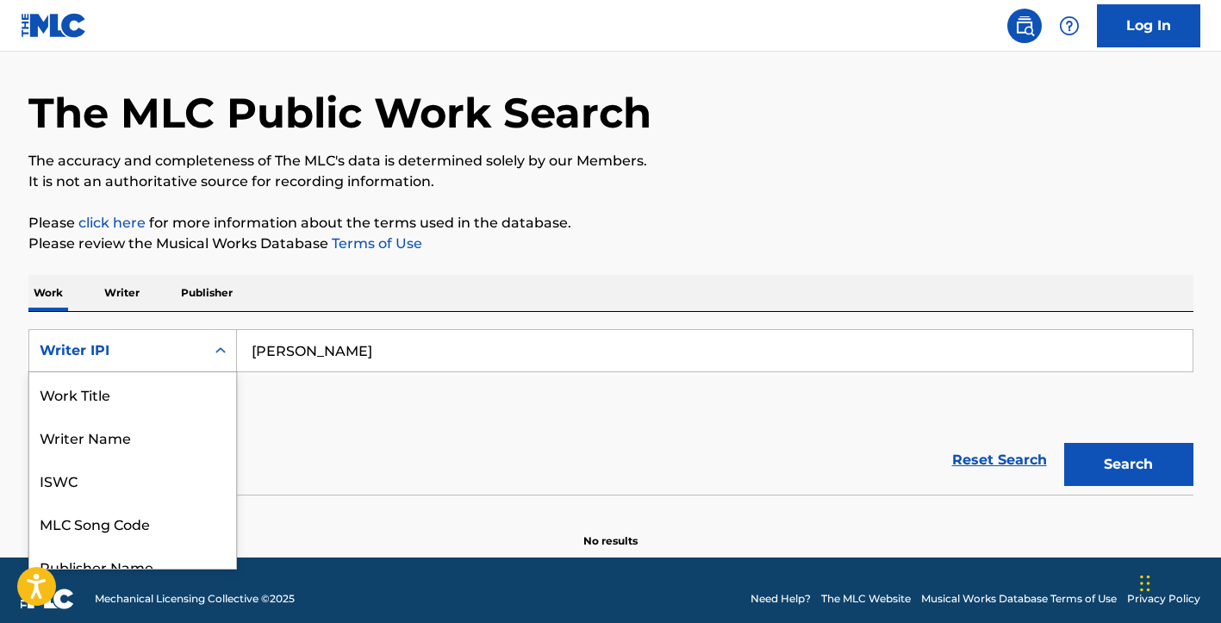
click at [221, 372] on div "Writer IPI selected, 8 of 8. 8 results available. Use Up and Down to choose opt…" at bounding box center [132, 350] width 209 height 43
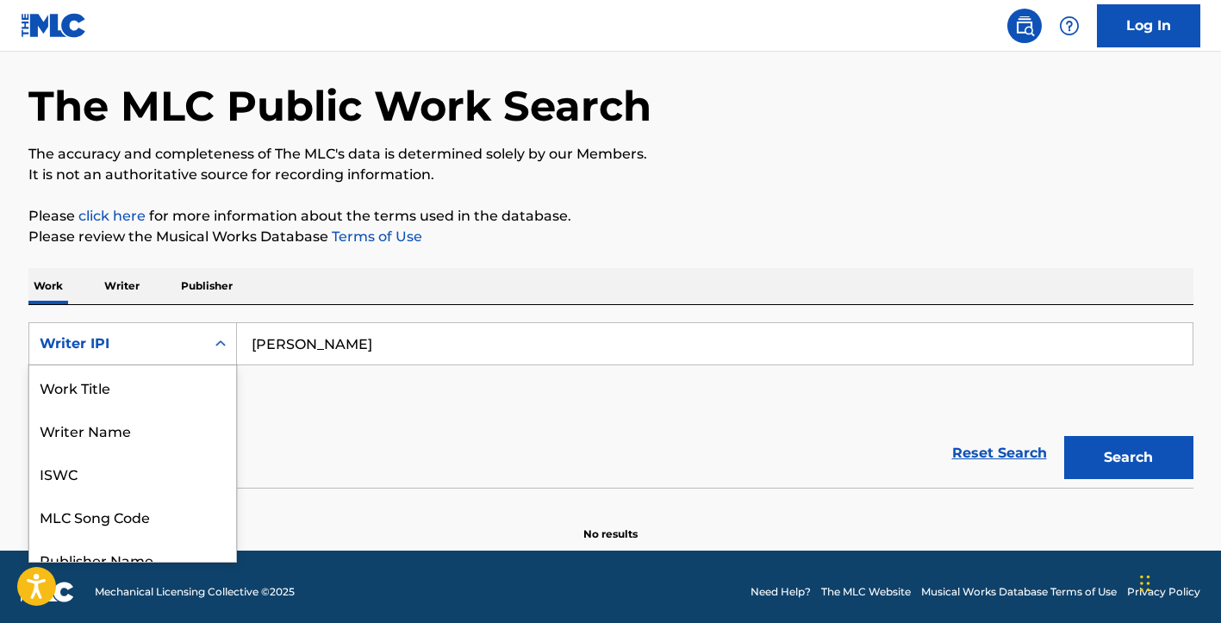
scroll to position [63, 0]
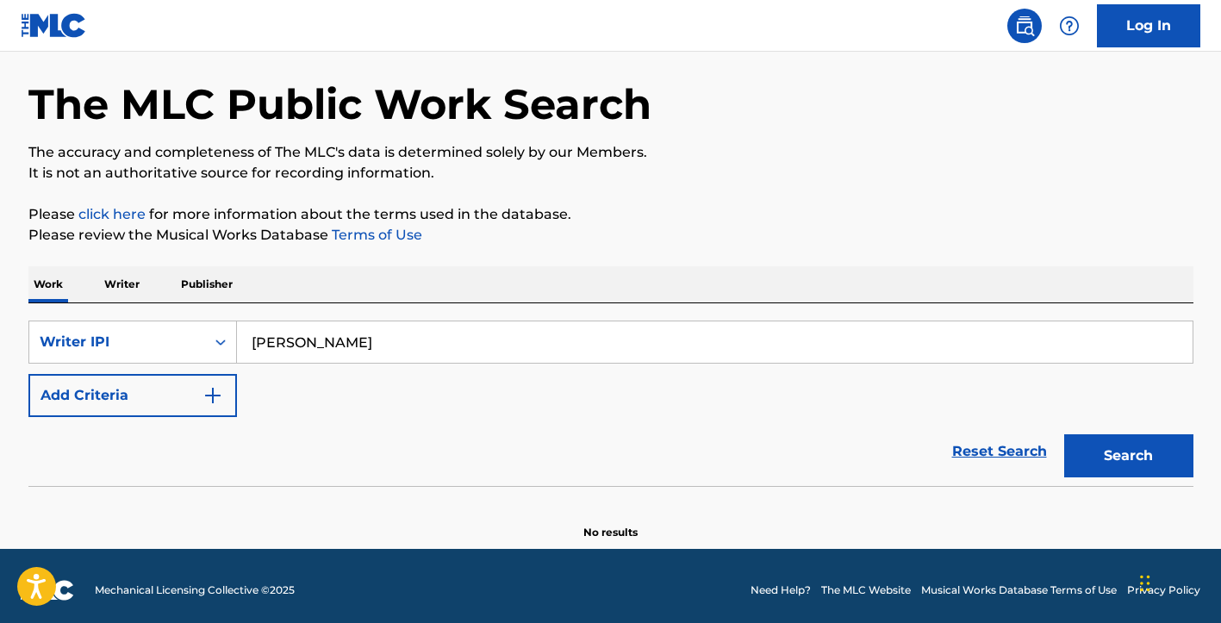
click at [341, 344] on input "[PERSON_NAME]" at bounding box center [715, 341] width 956 height 41
type input "K"
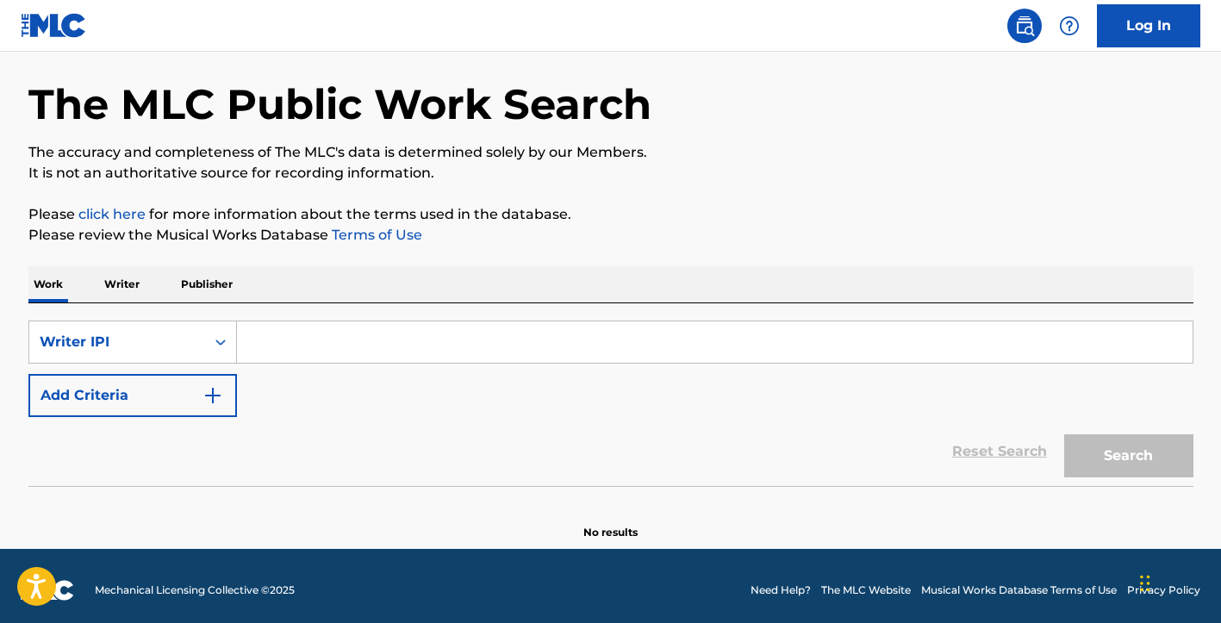
click at [271, 343] on input "Search Form" at bounding box center [715, 341] width 956 height 41
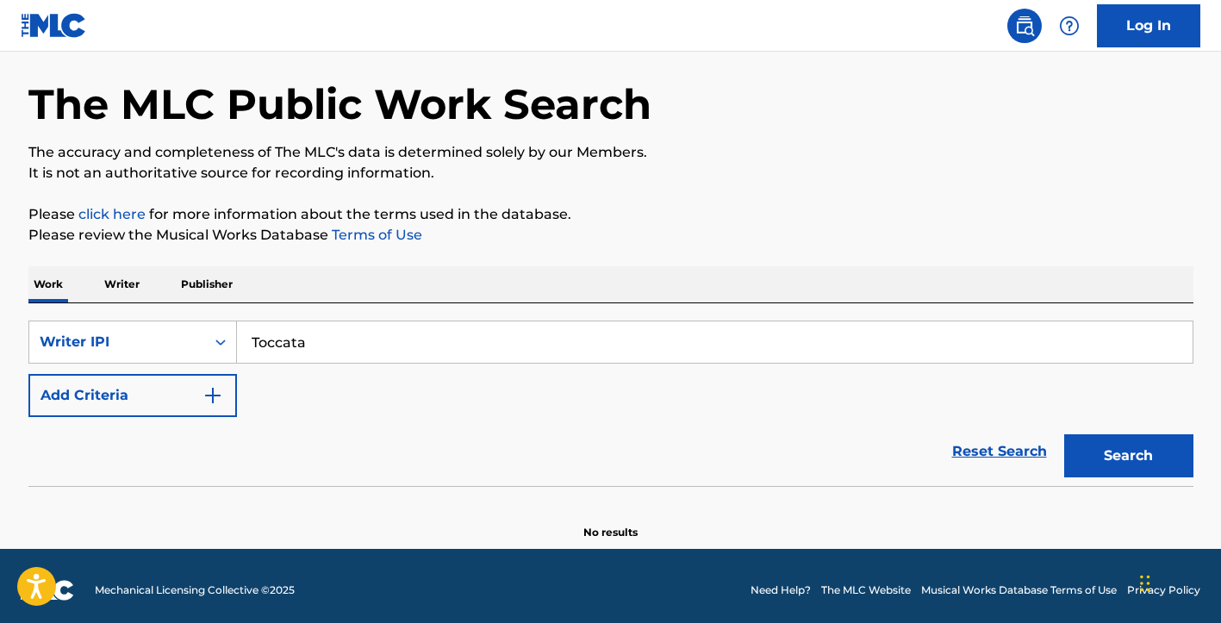
click at [1102, 459] on button "Search" at bounding box center [1128, 455] width 129 height 43
click at [1125, 450] on button "Search" at bounding box center [1128, 455] width 129 height 43
click at [47, 281] on p "Work" at bounding box center [48, 284] width 40 height 36
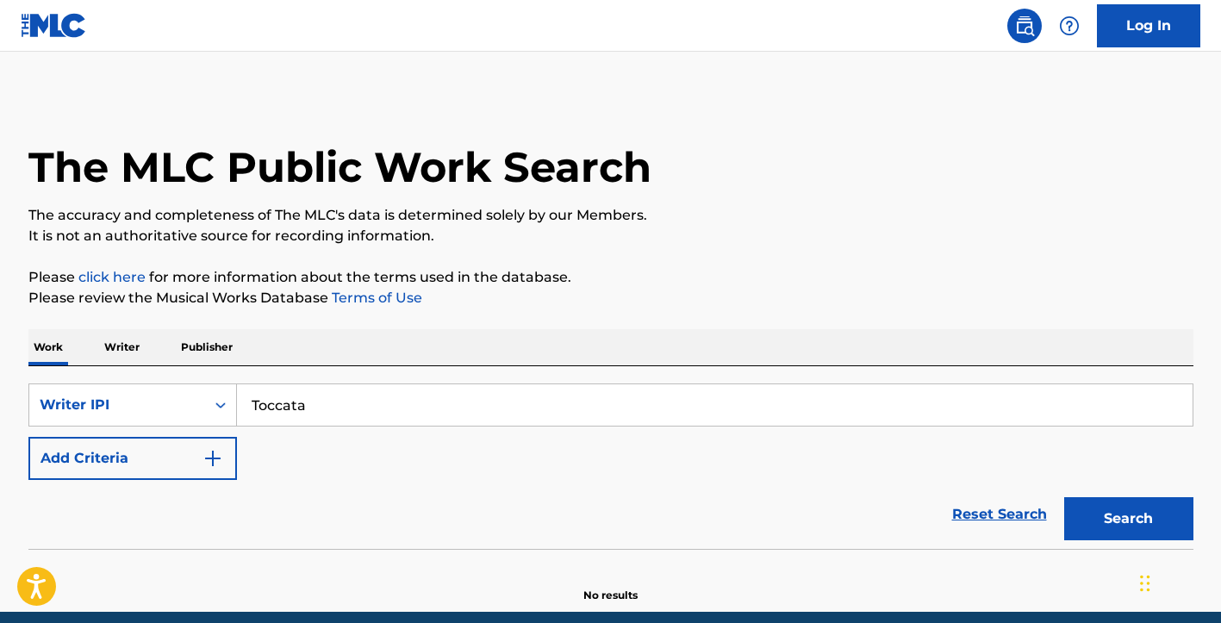
click at [1140, 518] on button "Search" at bounding box center [1128, 518] width 129 height 43
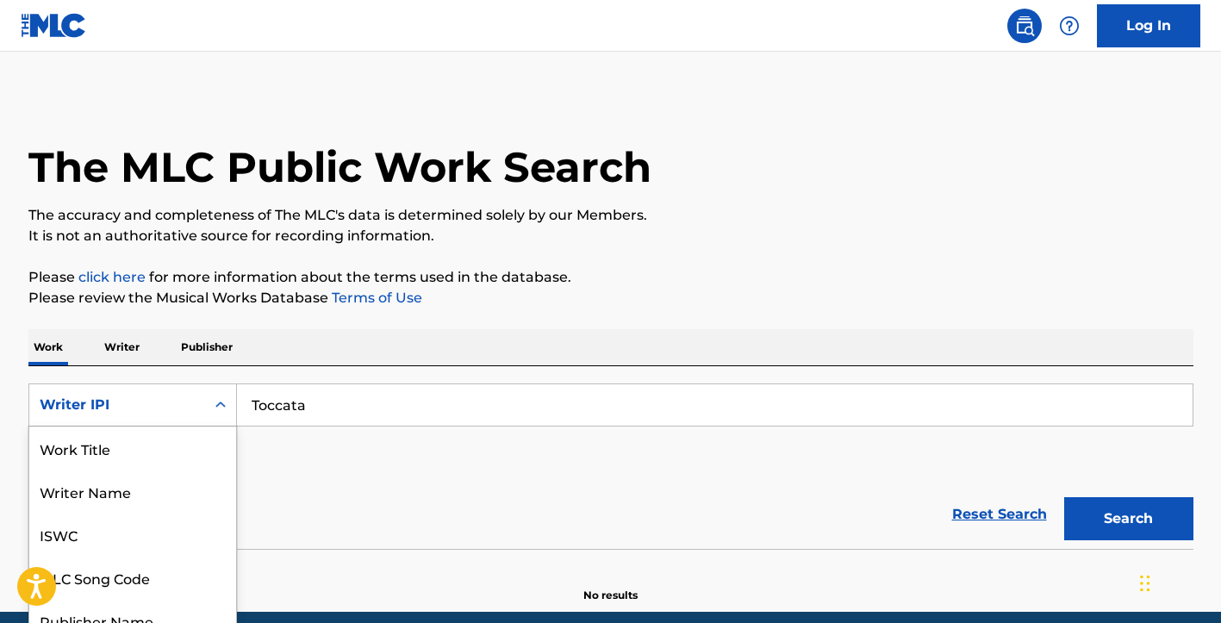
scroll to position [62, 0]
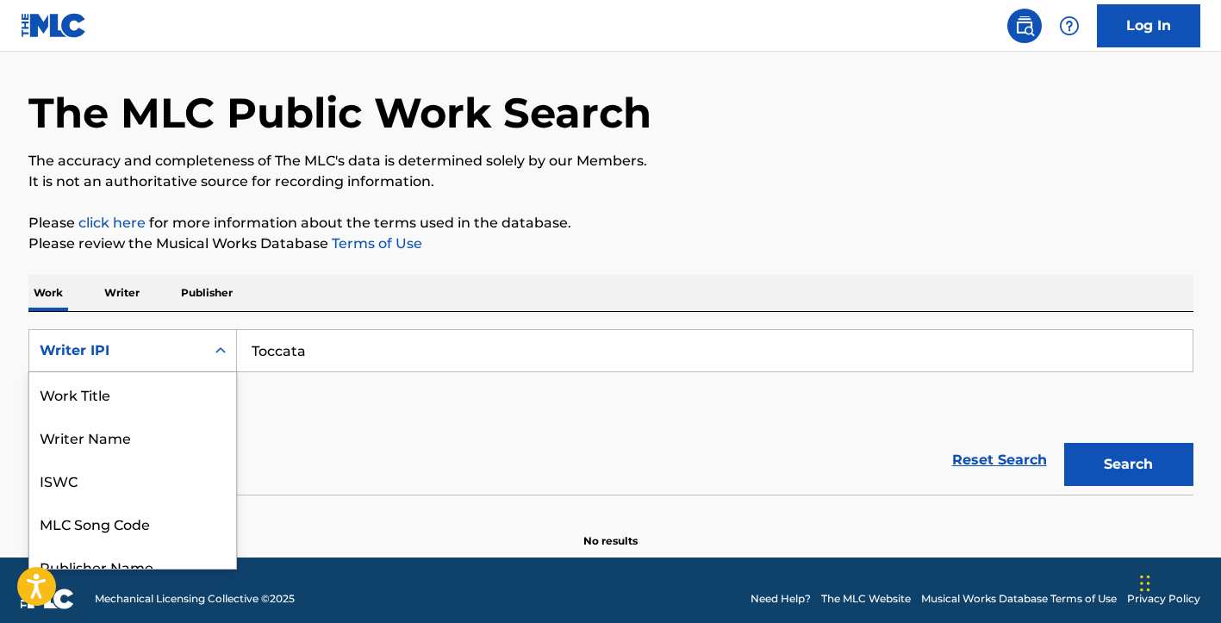
click at [219, 372] on div "Writer IPI selected, 8 of 8. 8 results available. Use Up and Down to choose opt…" at bounding box center [132, 350] width 209 height 43
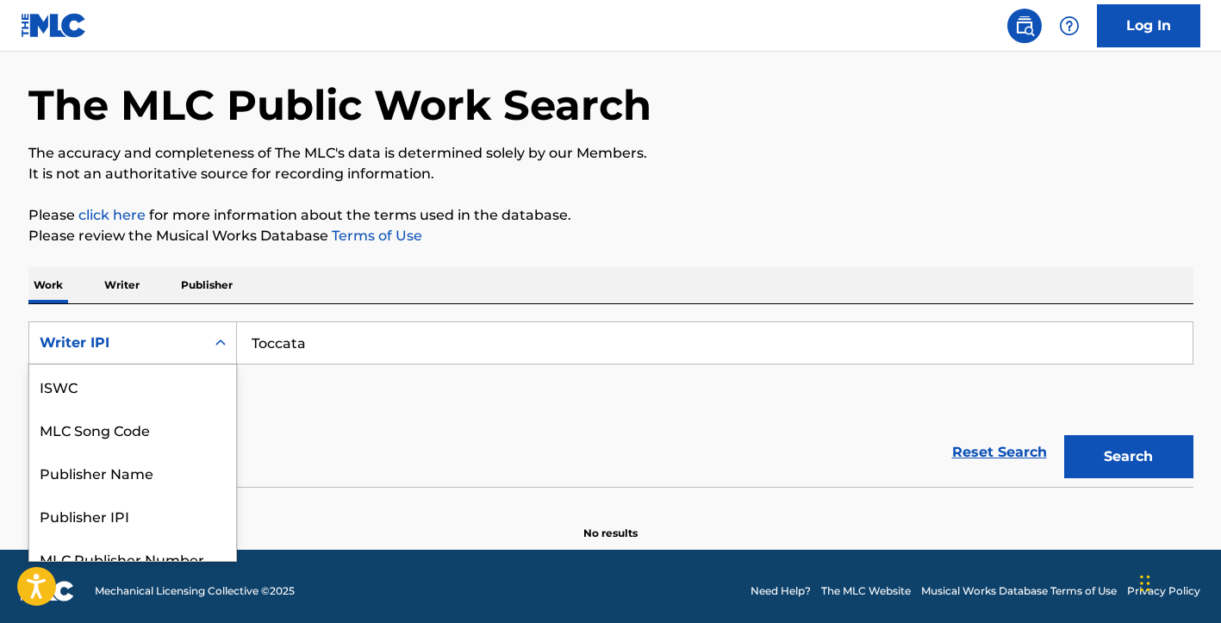
scroll to position [63, 0]
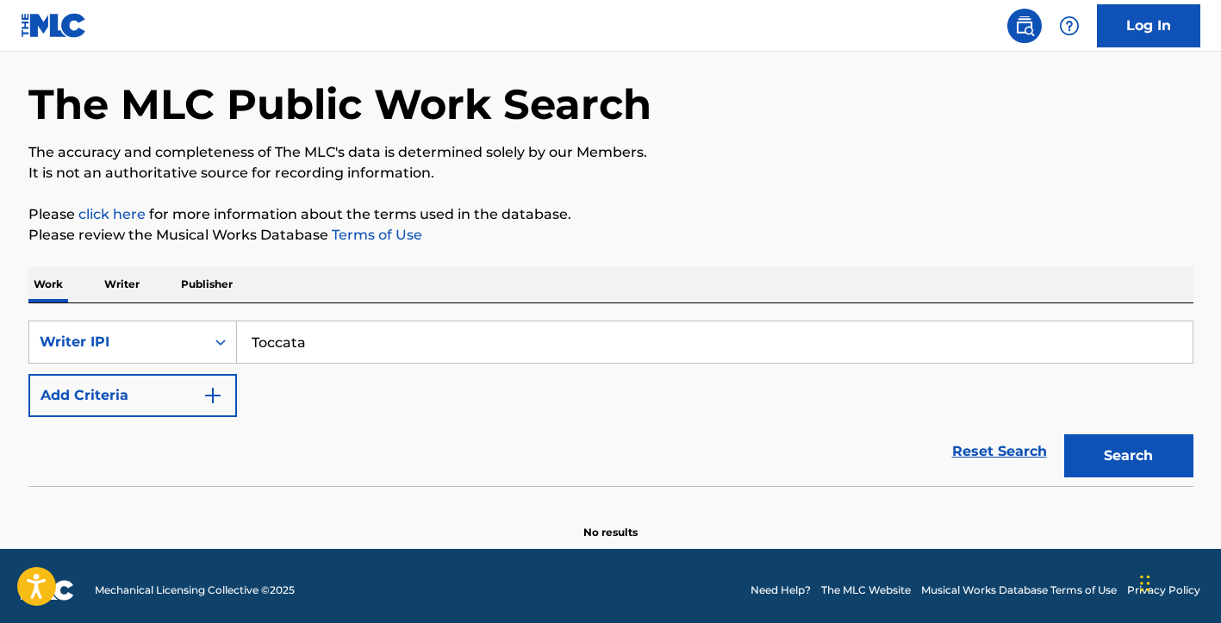
click at [78, 288] on div "Work Writer Publisher" at bounding box center [610, 284] width 1165 height 36
click at [50, 284] on p "Work" at bounding box center [48, 284] width 40 height 36
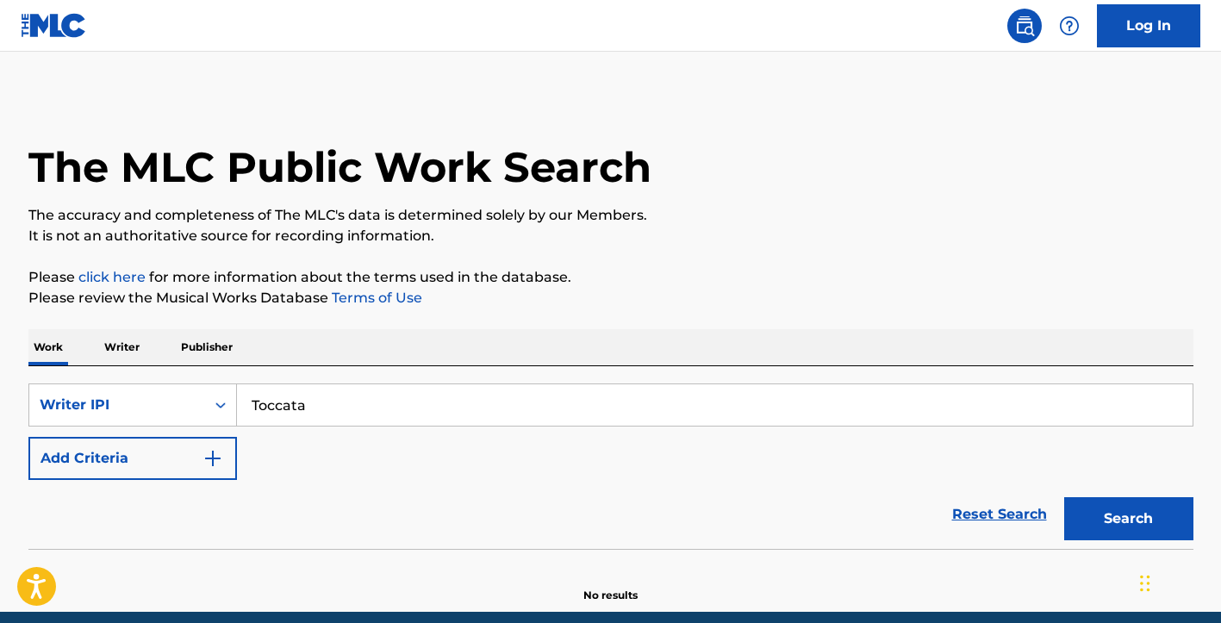
click at [50, 284] on p "Please click here for more information about the terms used in the database." at bounding box center [610, 277] width 1165 height 21
click at [319, 409] on input "Toccata" at bounding box center [715, 404] width 956 height 41
type input "T"
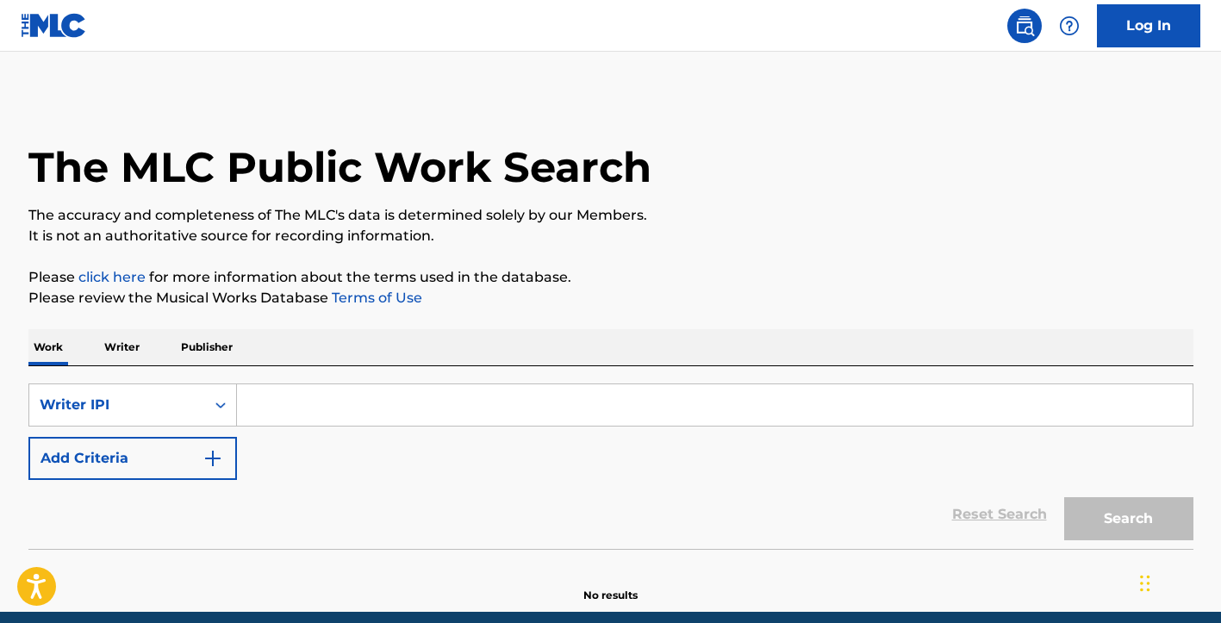
click at [119, 344] on p "Writer" at bounding box center [122, 347] width 46 height 36
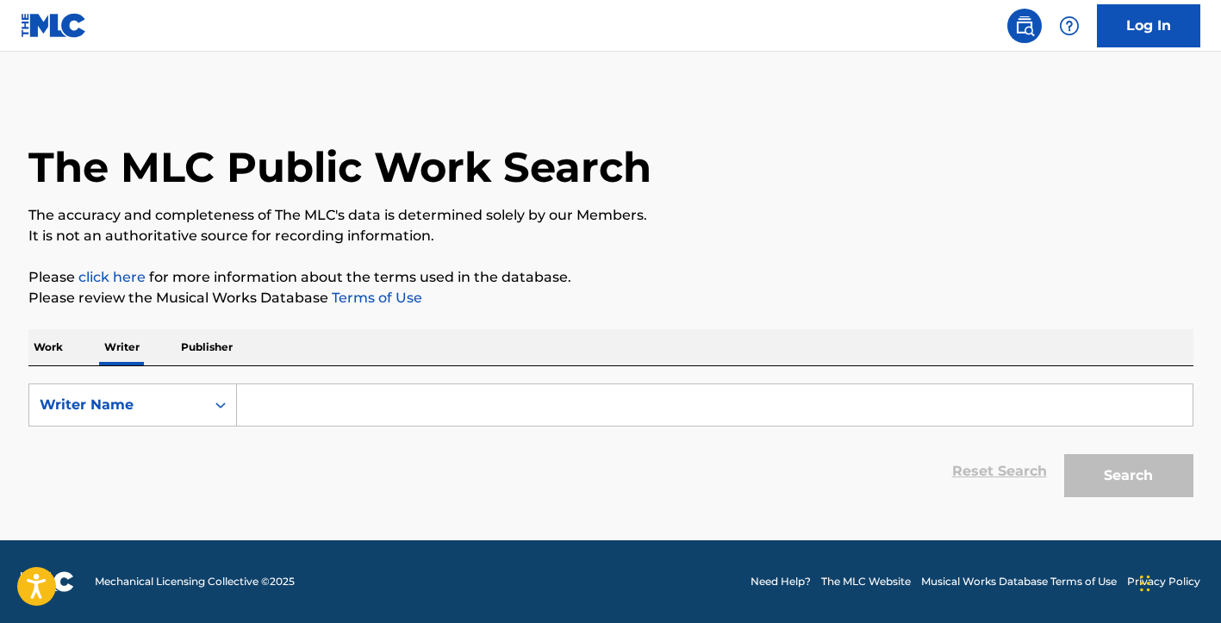
click at [44, 347] on p "Work" at bounding box center [48, 347] width 40 height 36
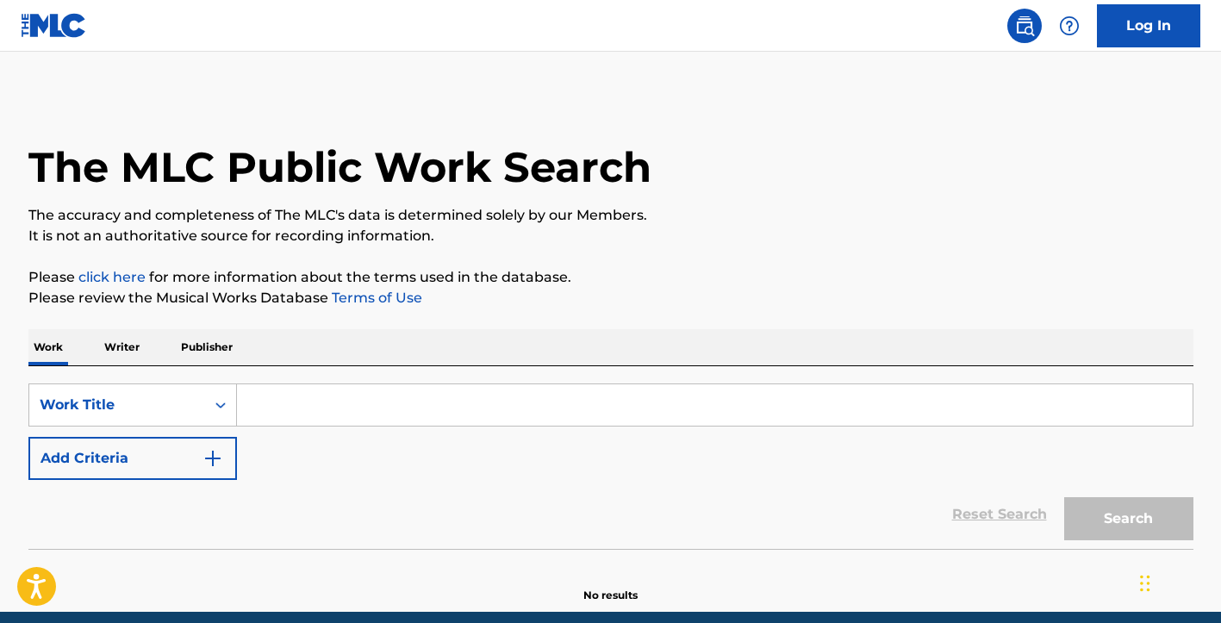
click at [258, 411] on input "Search Form" at bounding box center [715, 404] width 956 height 41
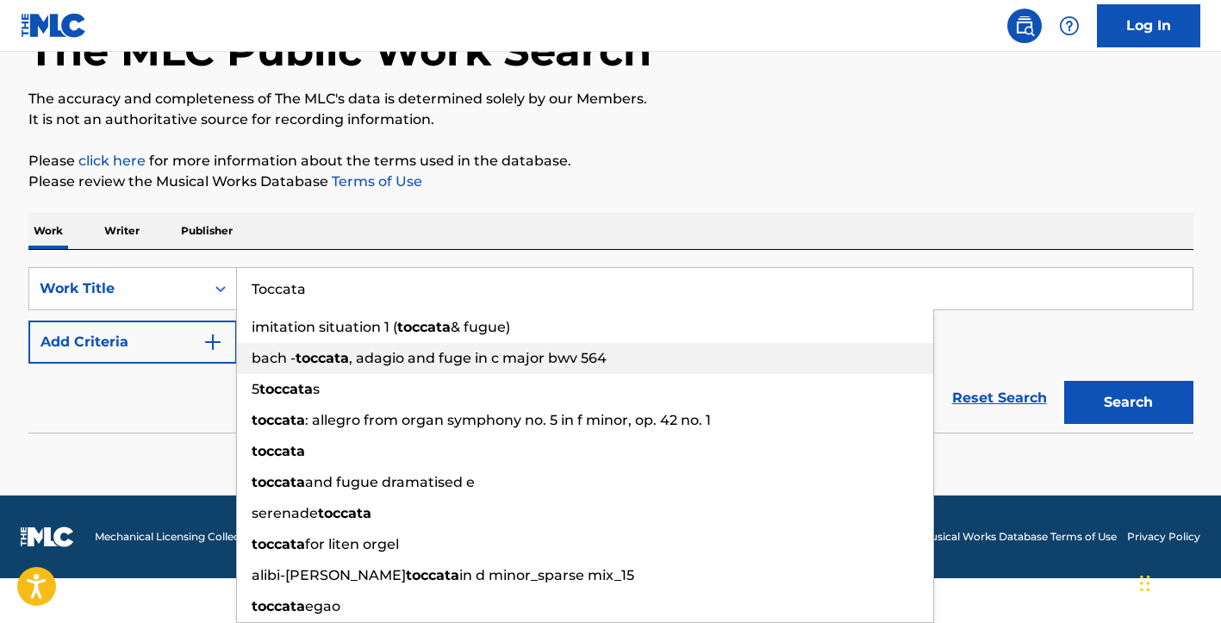
scroll to position [116, 0]
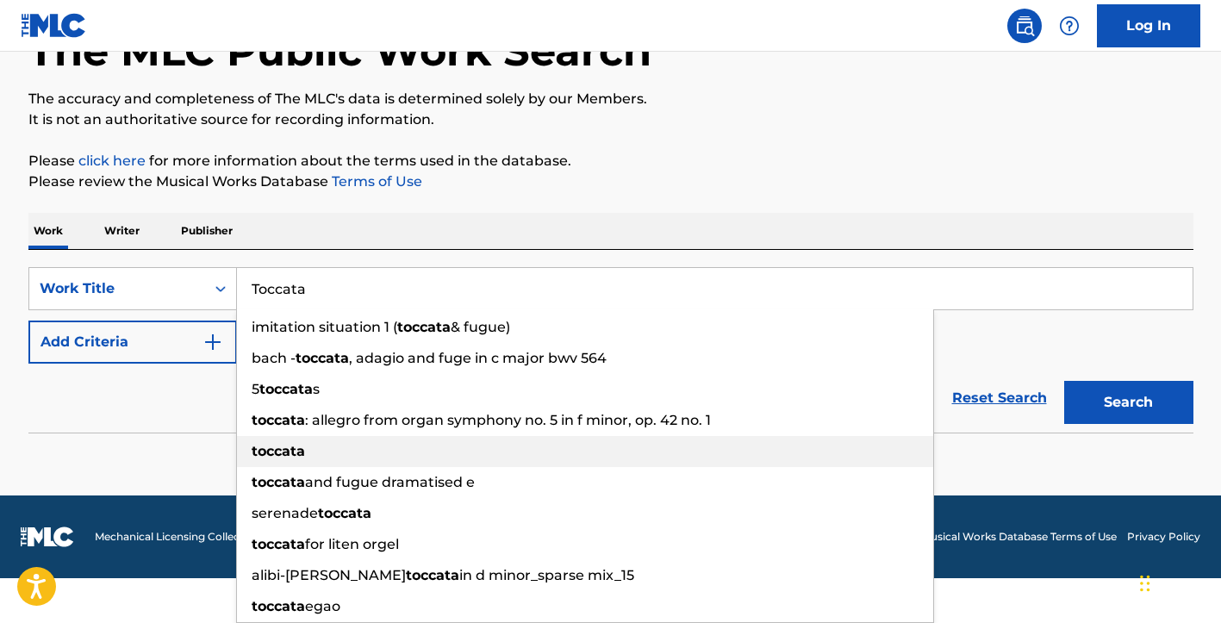
click at [277, 451] on strong "toccata" at bounding box center [278, 451] width 53 height 16
type input "toccata"
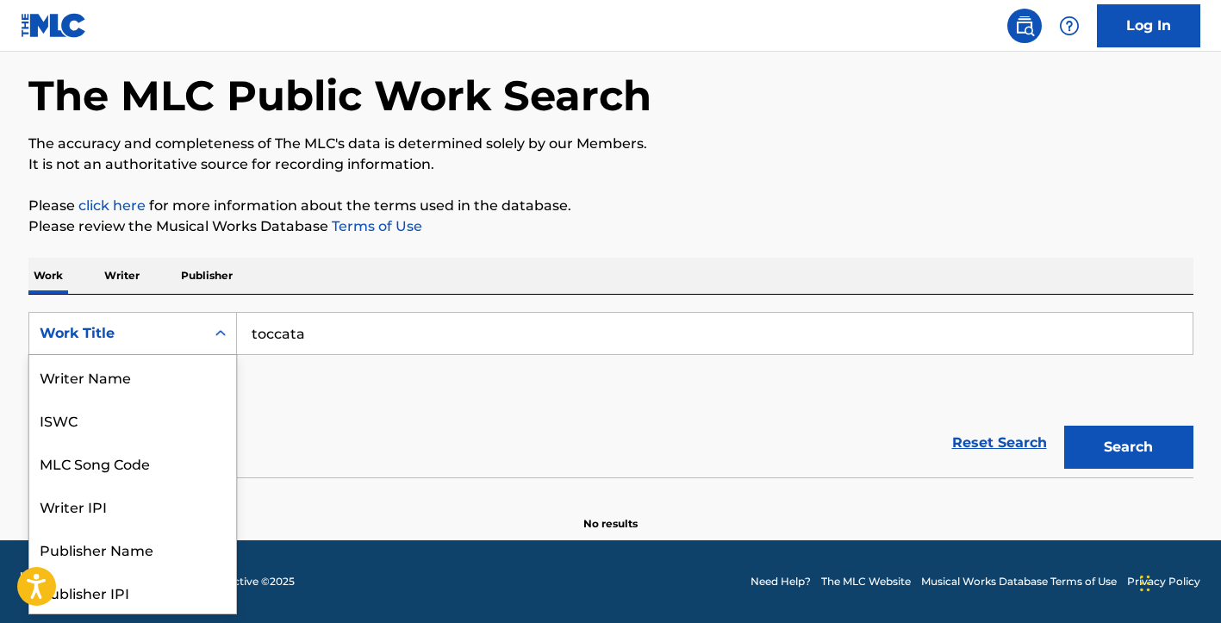
scroll to position [86, 0]
click at [220, 331] on icon "Search Form" at bounding box center [220, 333] width 17 height 17
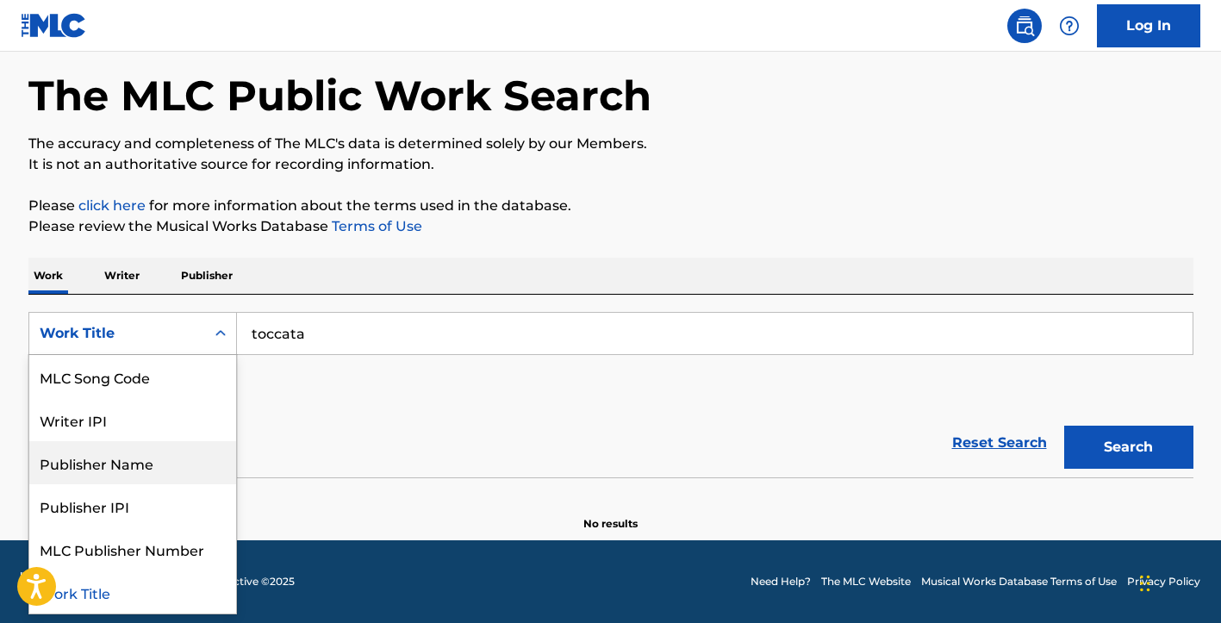
click at [145, 465] on div "Publisher Name" at bounding box center [132, 462] width 207 height 43
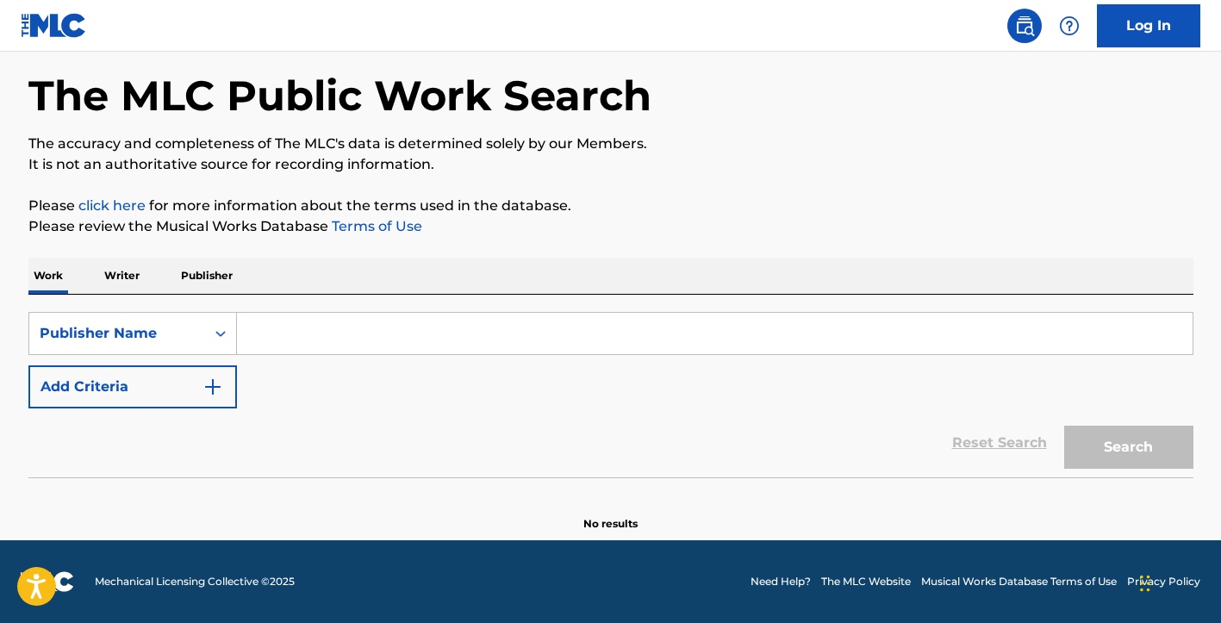
click at [265, 332] on input "Search Form" at bounding box center [715, 333] width 956 height 41
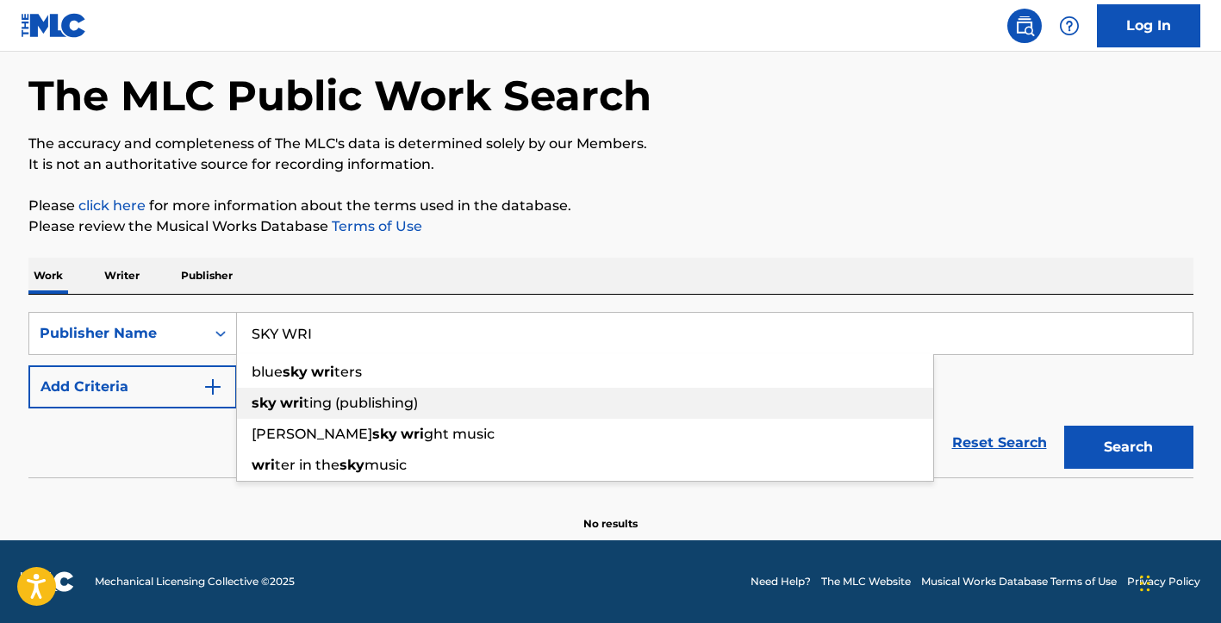
click at [305, 402] on span "ting (publishing)" at bounding box center [360, 403] width 115 height 16
type input "sky writing (publishing)"
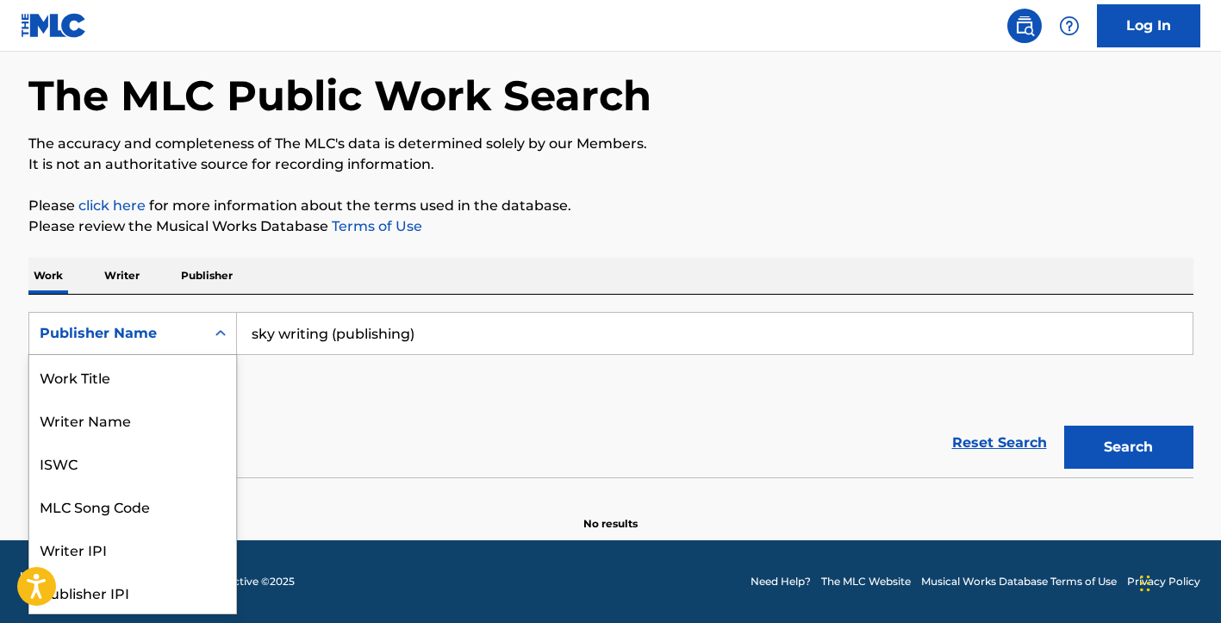
click at [221, 334] on icon "Search Form" at bounding box center [220, 333] width 10 height 6
click at [1131, 445] on button "Search" at bounding box center [1128, 447] width 129 height 43
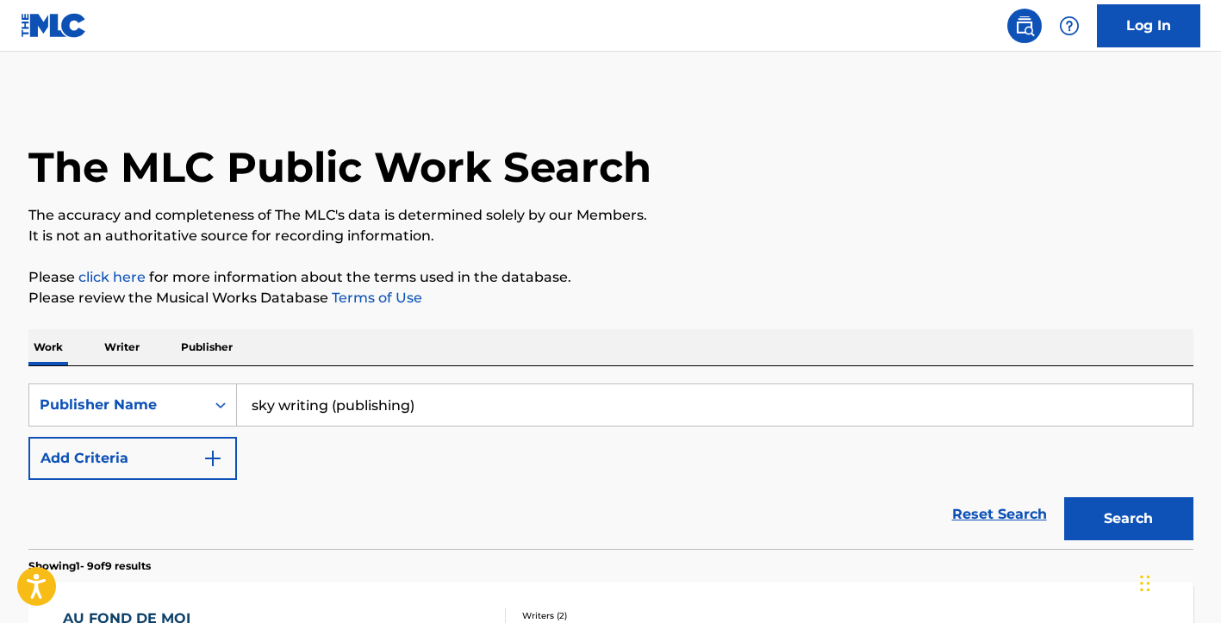
scroll to position [0, 0]
